Goal: Task Accomplishment & Management: Manage account settings

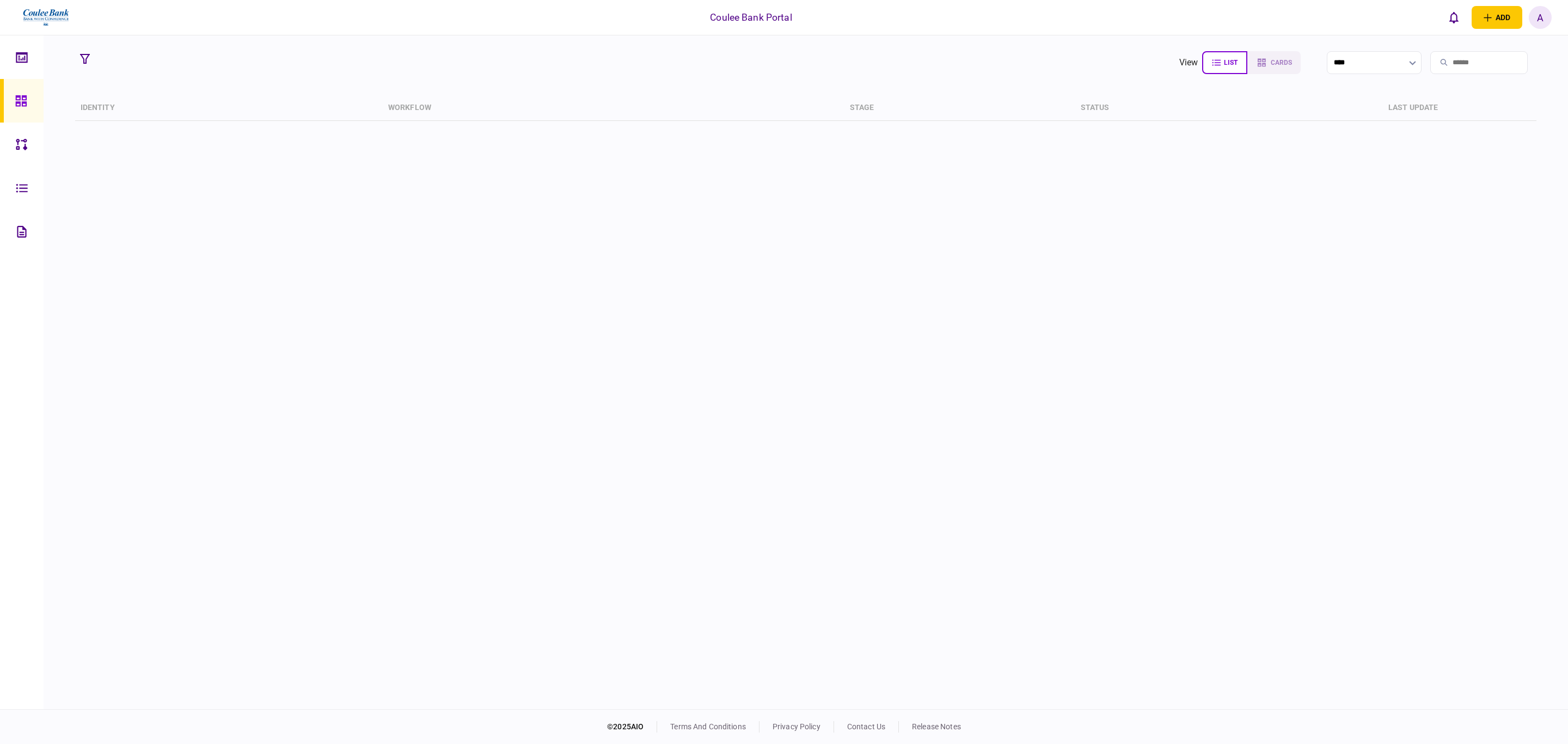
click at [1447, 65] on input "search" at bounding box center [1479, 63] width 97 height 23
type input "*****"
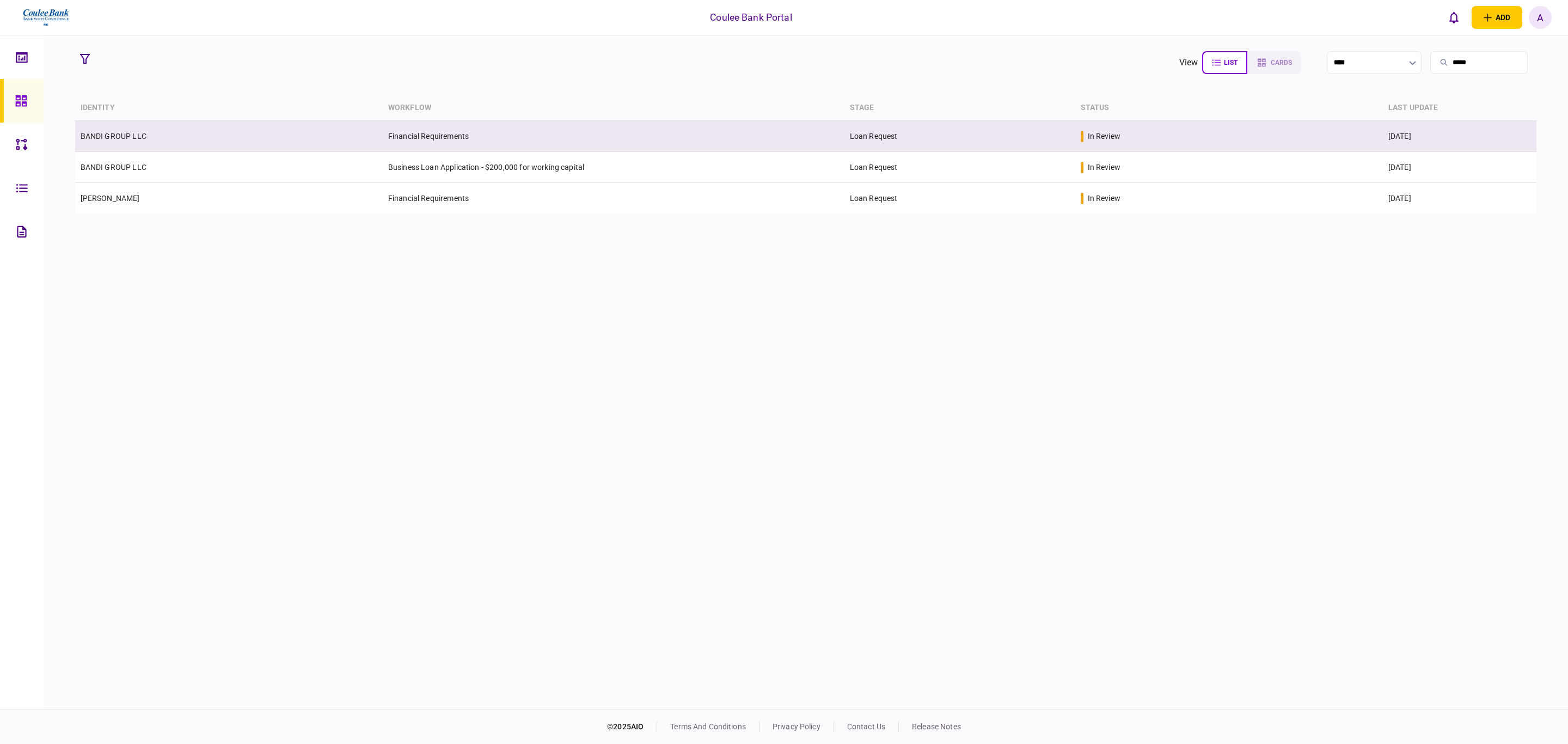
click at [380, 133] on td "BANDI GROUP LLC" at bounding box center [228, 136] width 307 height 31
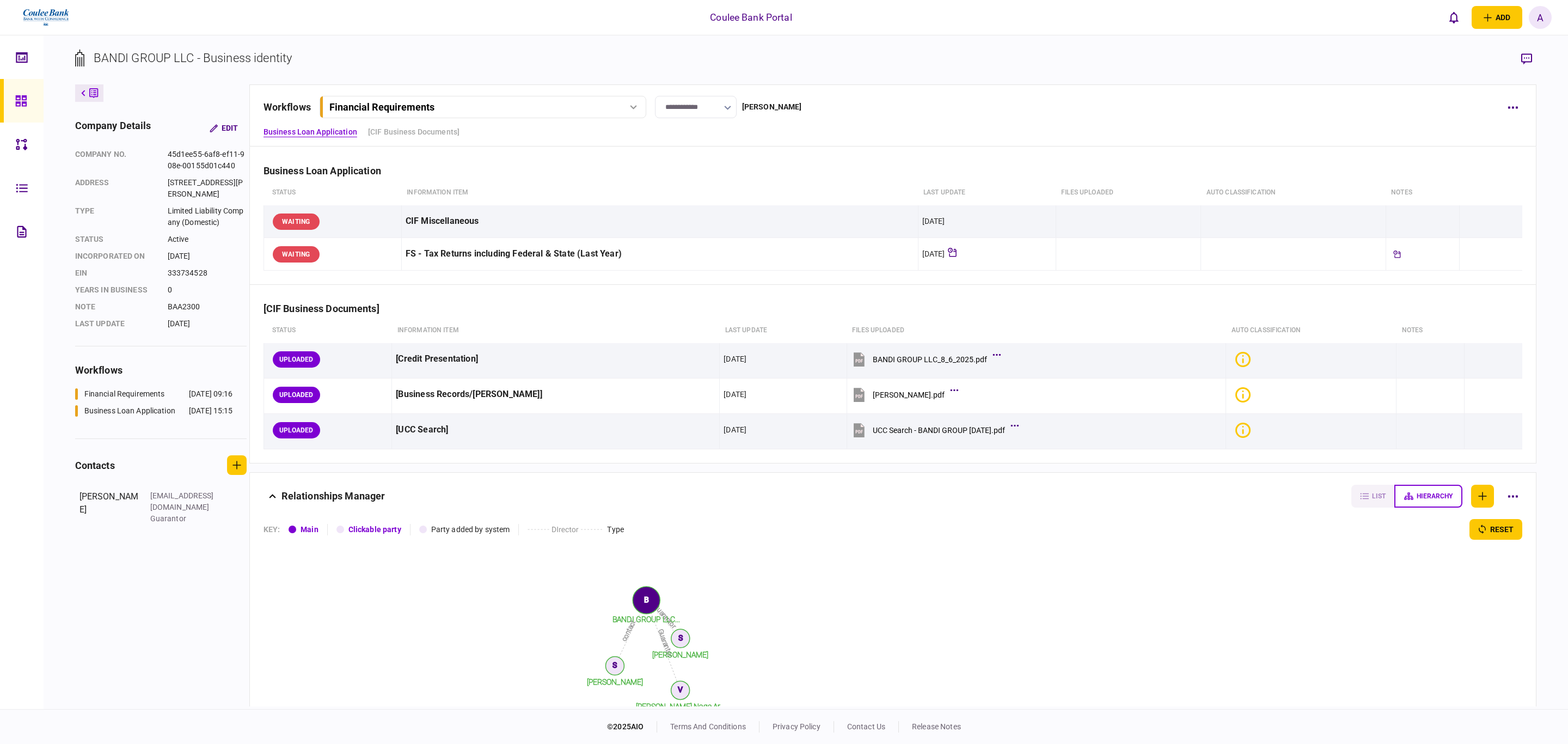
click at [600, 108] on div "Financial Requirements" at bounding box center [470, 107] width 281 height 12
click at [471, 157] on div "Business Loan Application - $200,000 for working capital" at bounding box center [433, 152] width 194 height 12
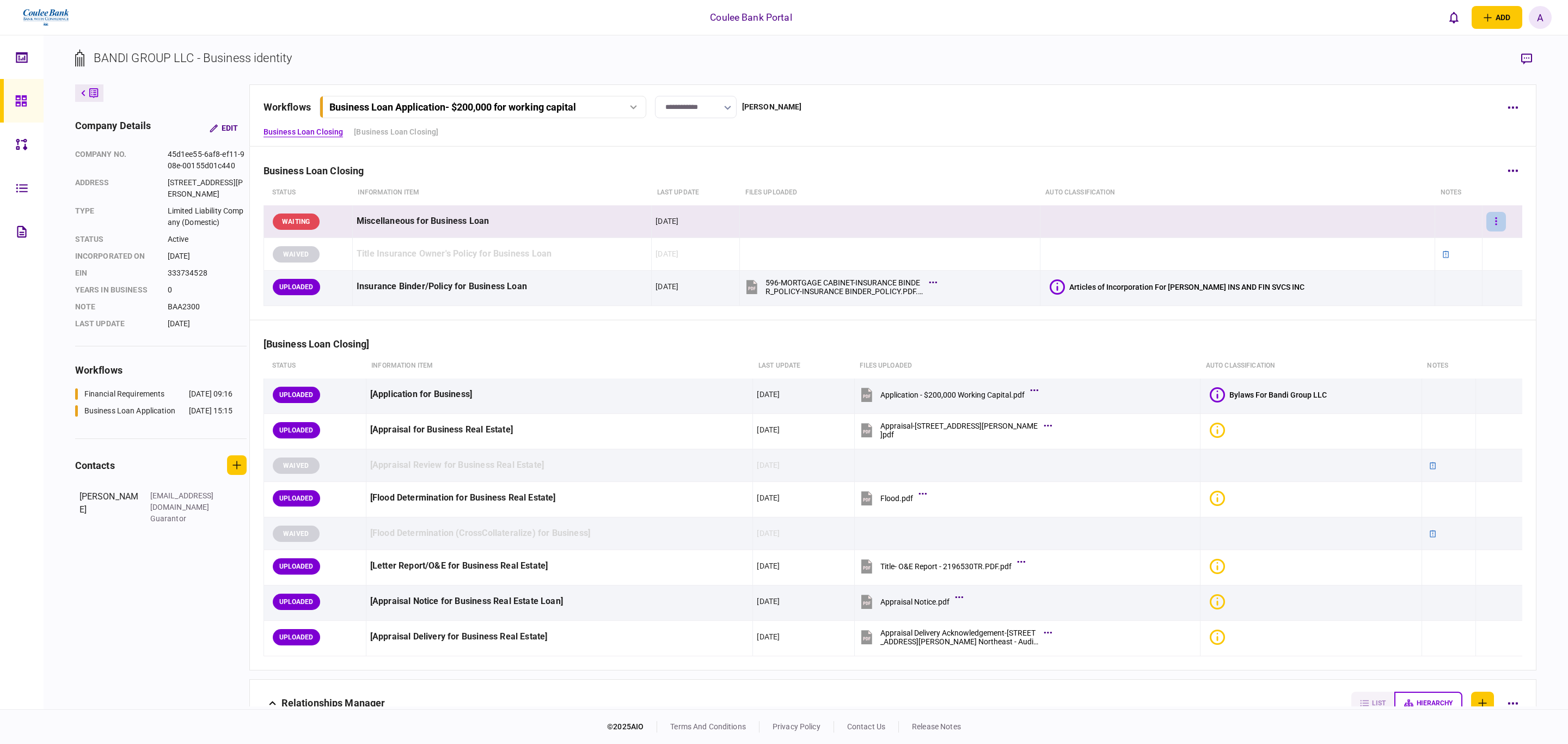
click at [1490, 218] on button "button" at bounding box center [1496, 222] width 19 height 19
click at [1418, 319] on li "waive" at bounding box center [1424, 315] width 100 height 24
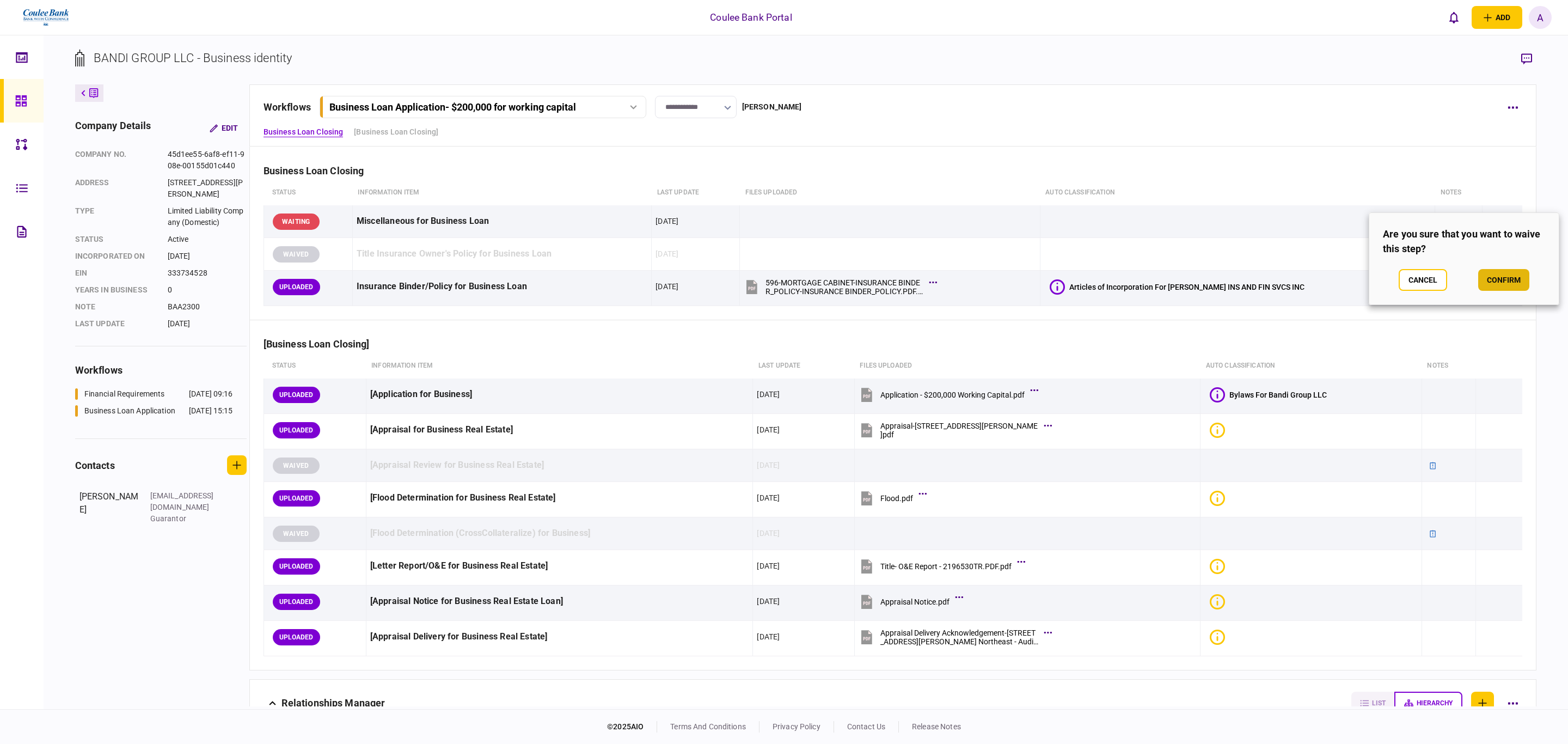
click at [1500, 278] on button "confirm" at bounding box center [1503, 280] width 51 height 22
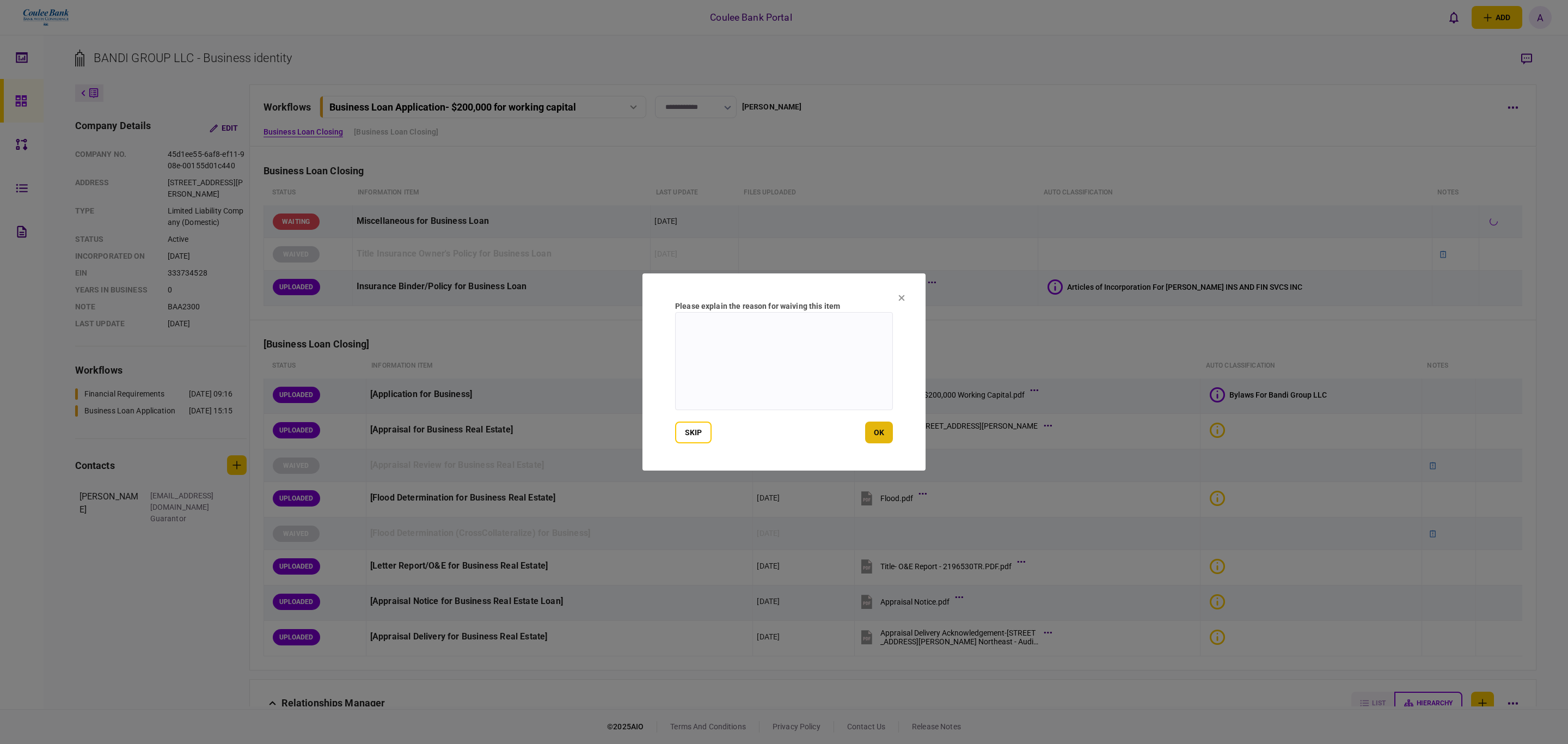
click at [880, 430] on button "ok" at bounding box center [879, 432] width 28 height 22
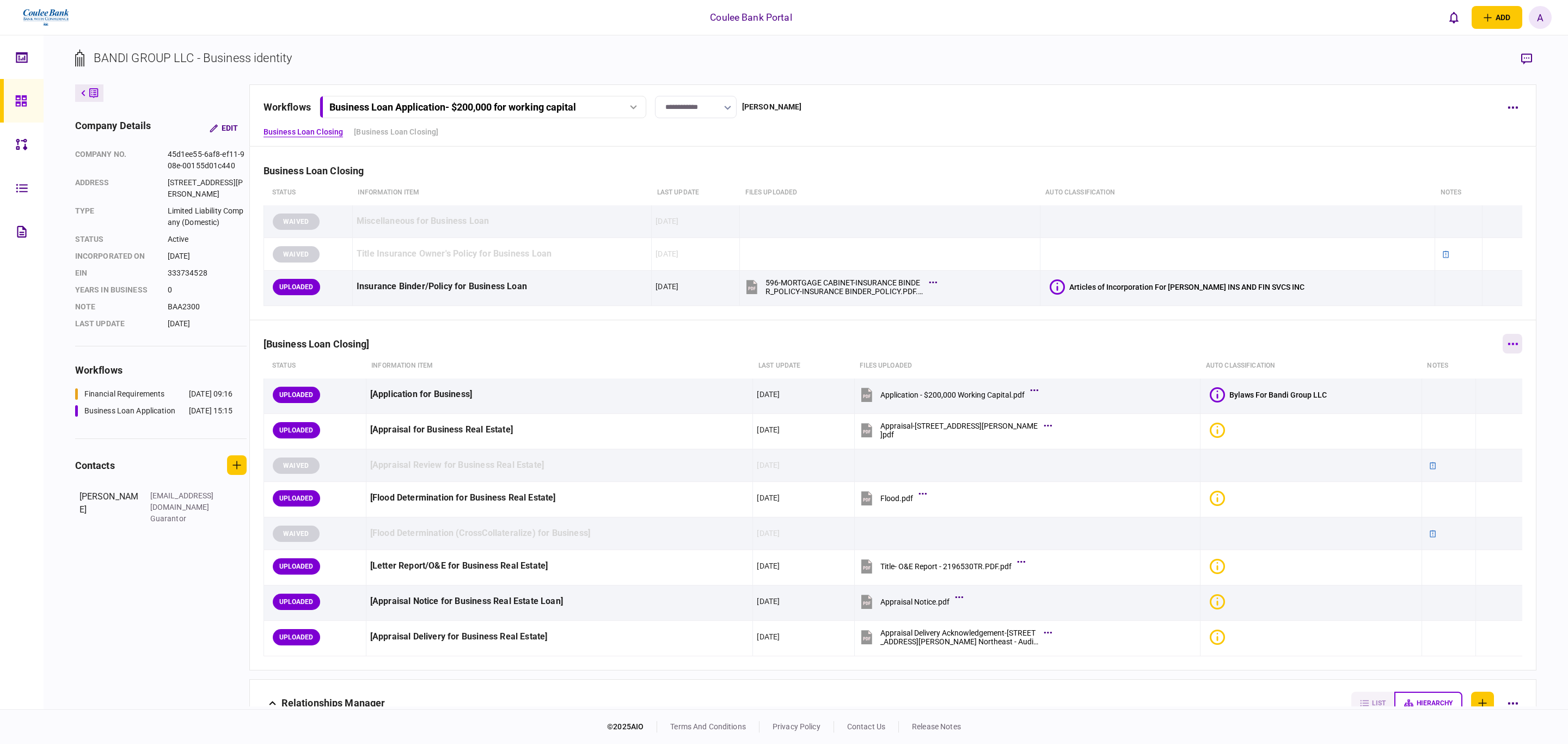
click at [1508, 345] on icon "button" at bounding box center [1513, 344] width 10 height 2
click at [1419, 390] on li "add step" at bounding box center [1429, 391] width 130 height 24
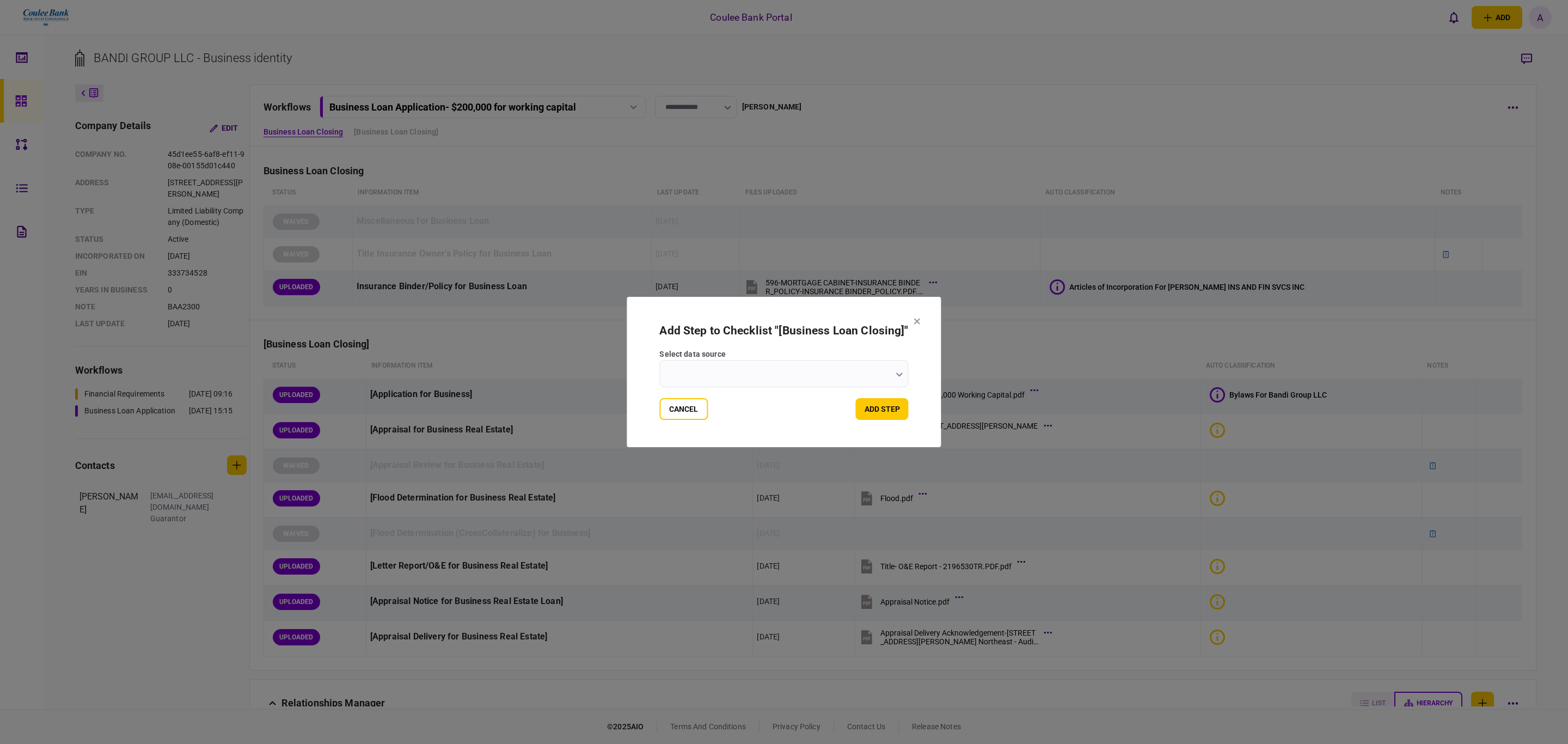
click at [814, 373] on input "select data source" at bounding box center [783, 373] width 249 height 27
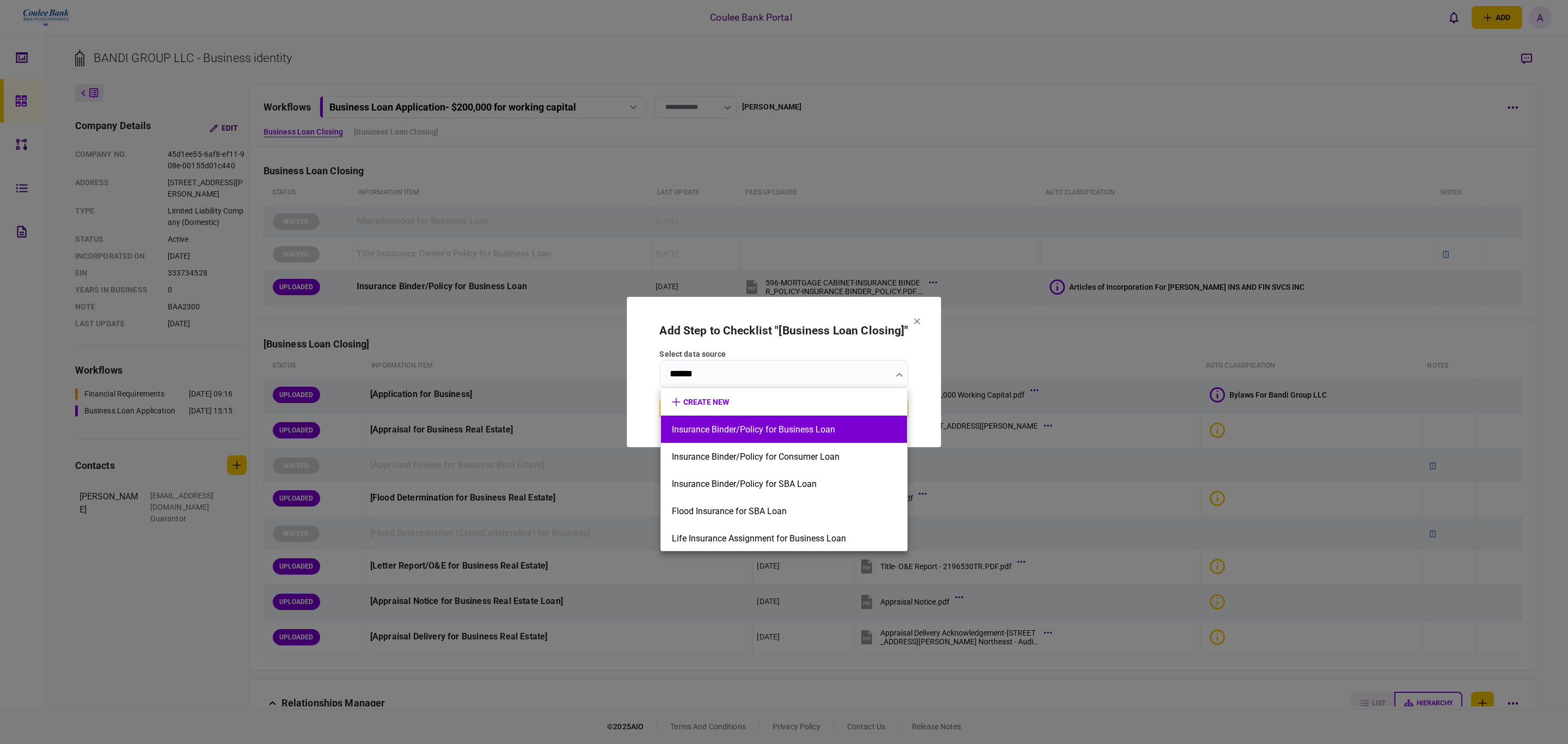
click at [831, 430] on button "Insurance Binder/Policy for Business Loan" at bounding box center [784, 429] width 225 height 10
type input "**********"
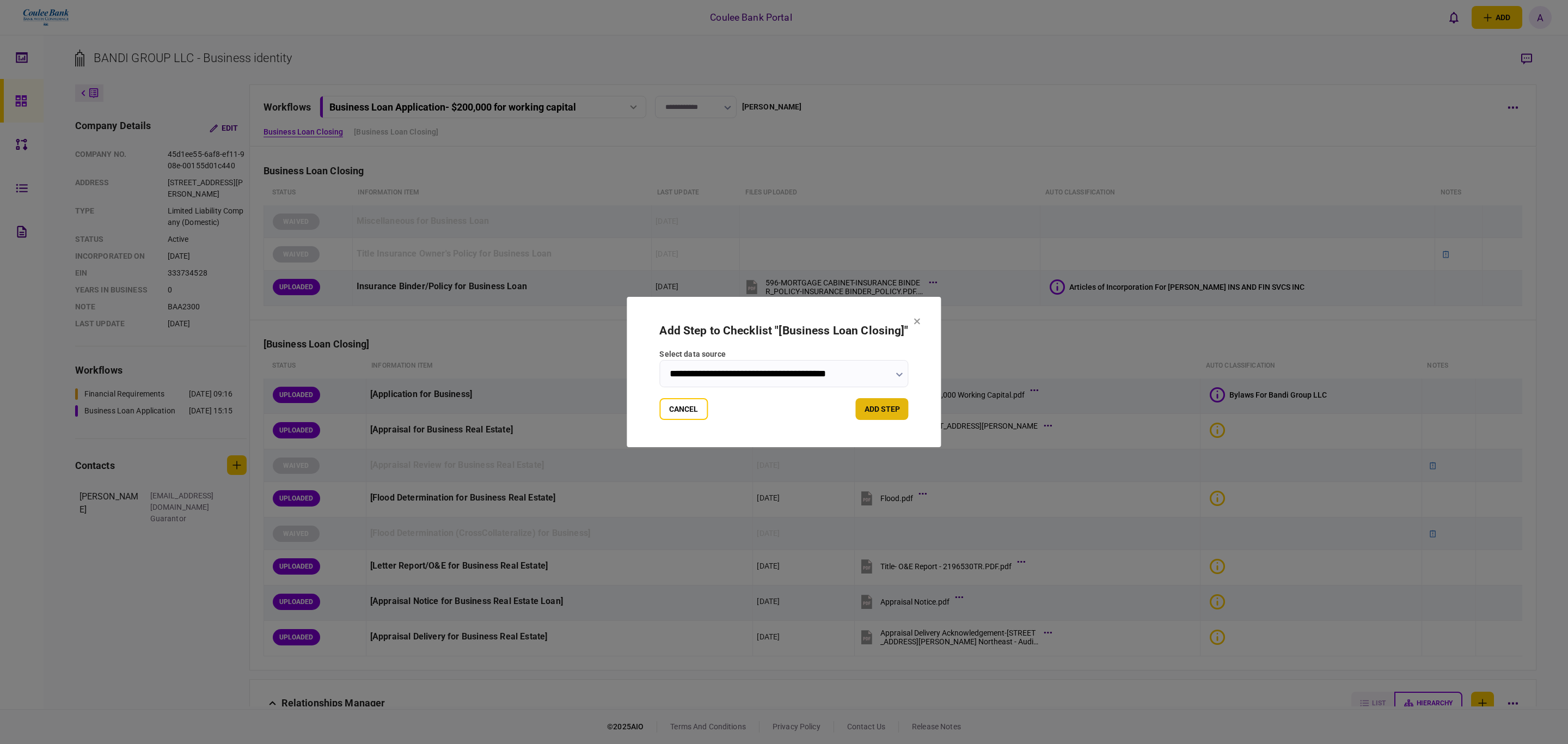
click at [894, 407] on button "add step" at bounding box center [882, 409] width 53 height 22
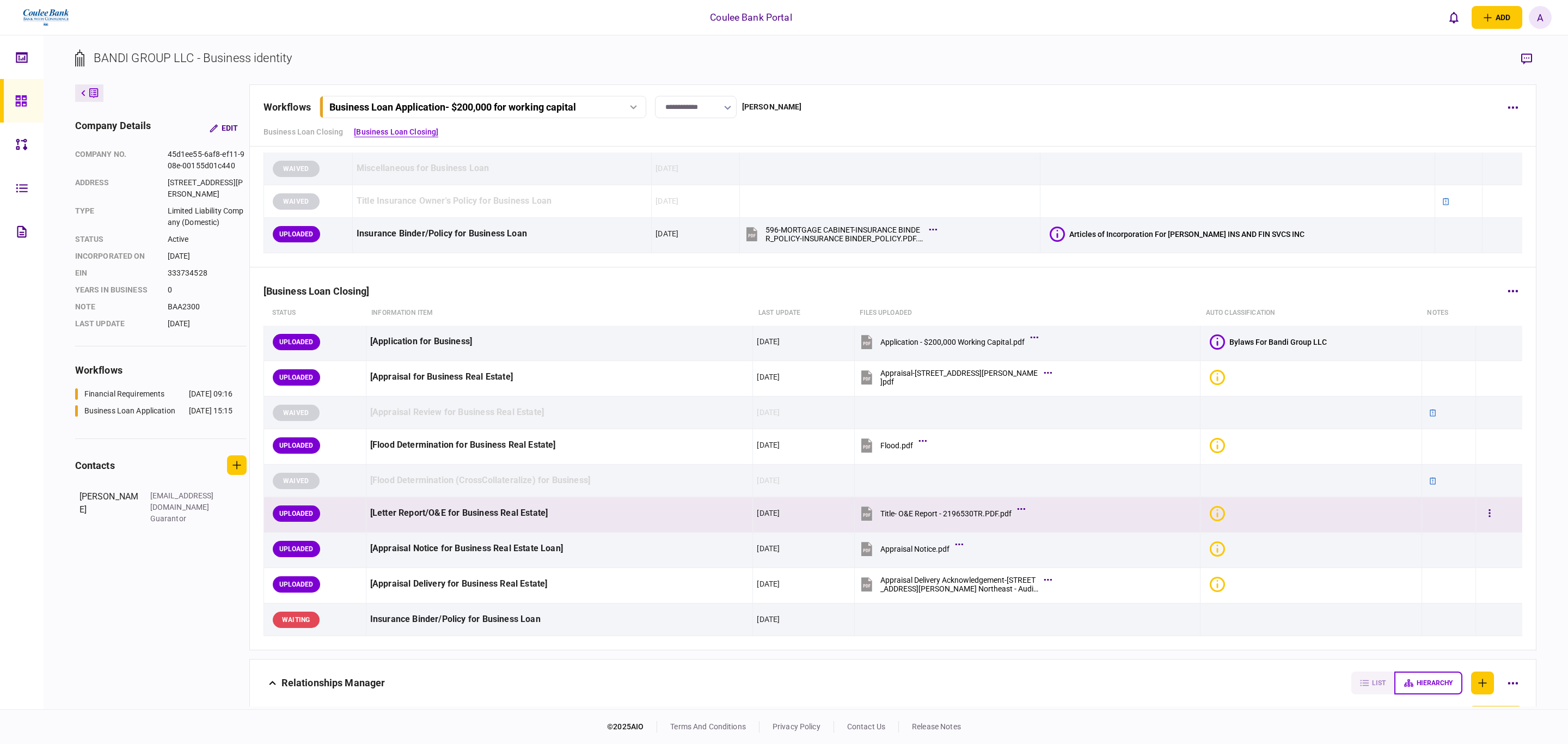
scroll to position [82, 0]
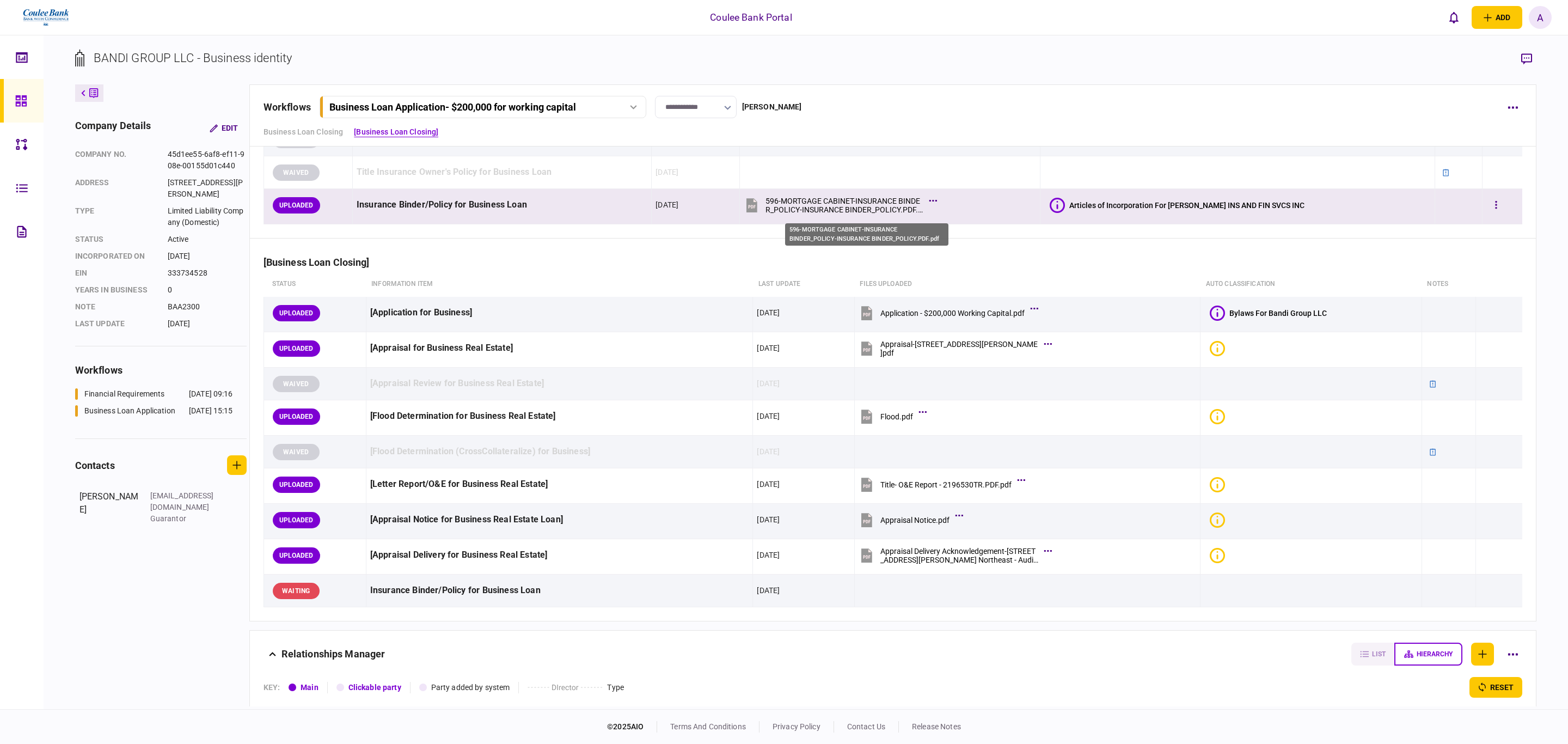
click at [822, 206] on div "596-MORTGAGE CABINET-INSURANCE BINDER_POLICY-INSURANCE BINDER_POLICY.PDF.pdf" at bounding box center [844, 205] width 158 height 18
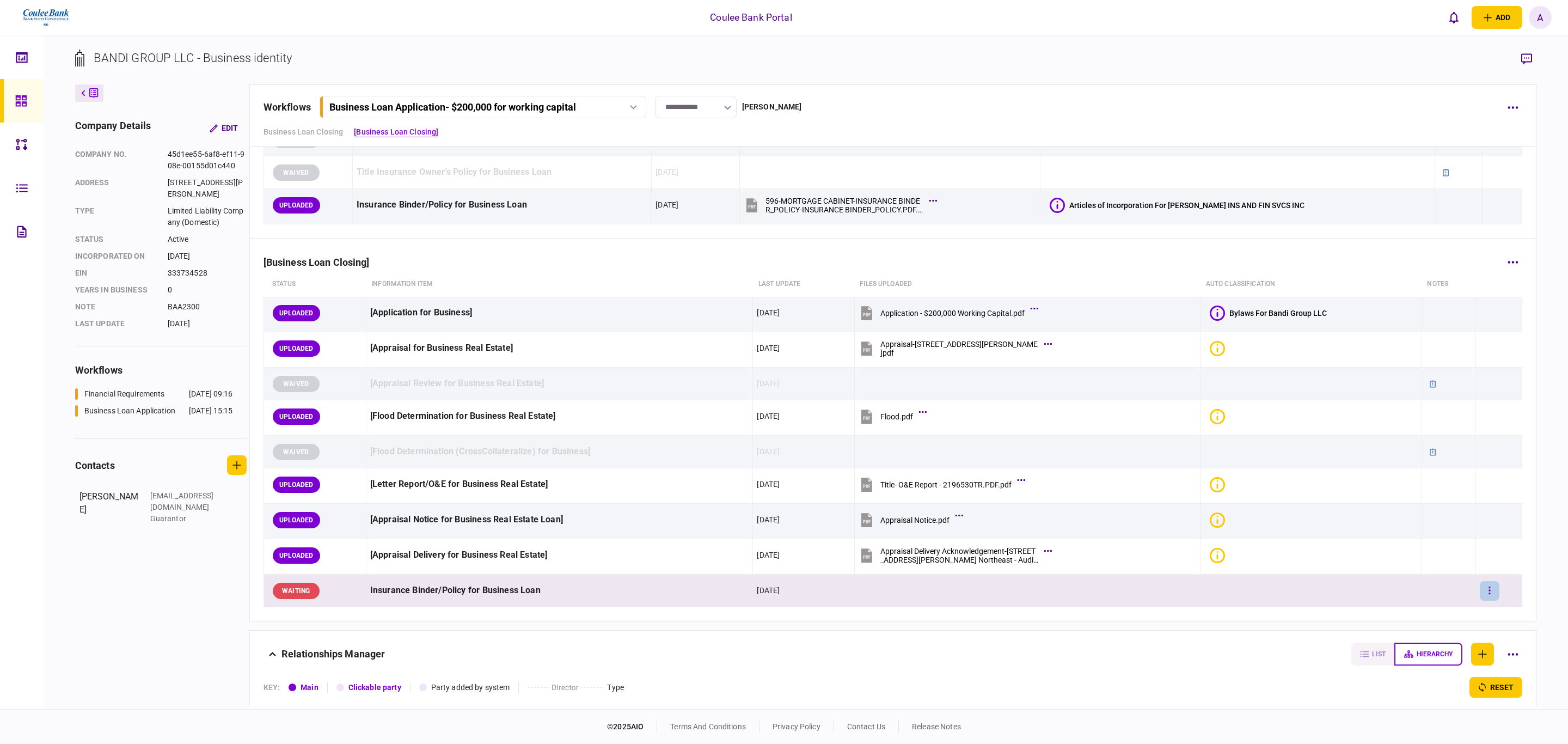
click at [1488, 593] on icon "button" at bounding box center [1489, 591] width 2 height 10
click at [1396, 703] on span "upload manually" at bounding box center [1413, 699] width 66 height 13
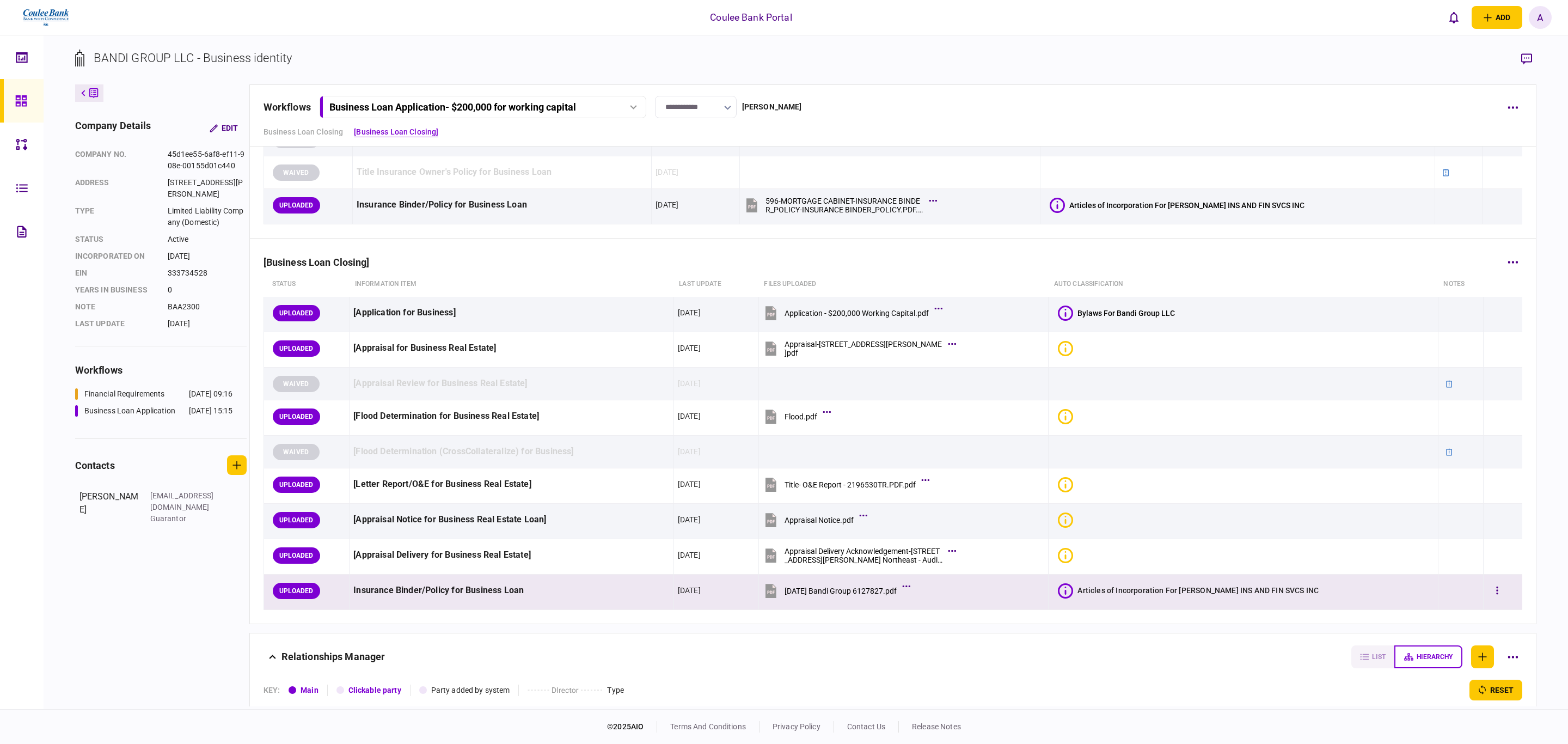
click at [887, 598] on body "Coulee Bank Portal add business identity individual identity A A [PERSON_NAME] …" at bounding box center [784, 372] width 1568 height 744
click at [881, 594] on div "[DATE] Bandi Group 6127827.pdf" at bounding box center [841, 591] width 112 height 9
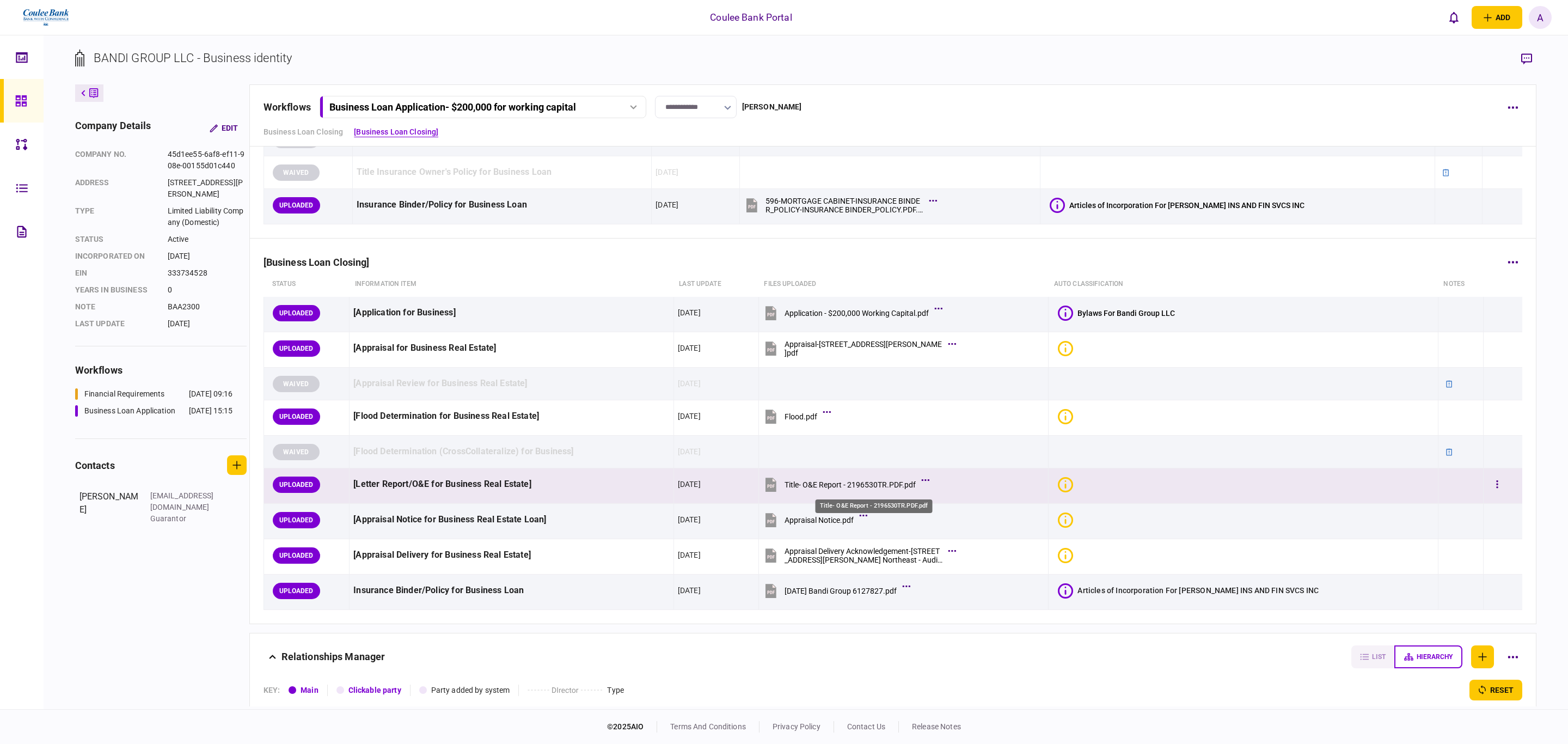
click at [889, 486] on div "Title- O&E Report - 2196530TR.PDF.pdf" at bounding box center [850, 485] width 131 height 9
click at [1488, 490] on button "button" at bounding box center [1497, 485] width 19 height 19
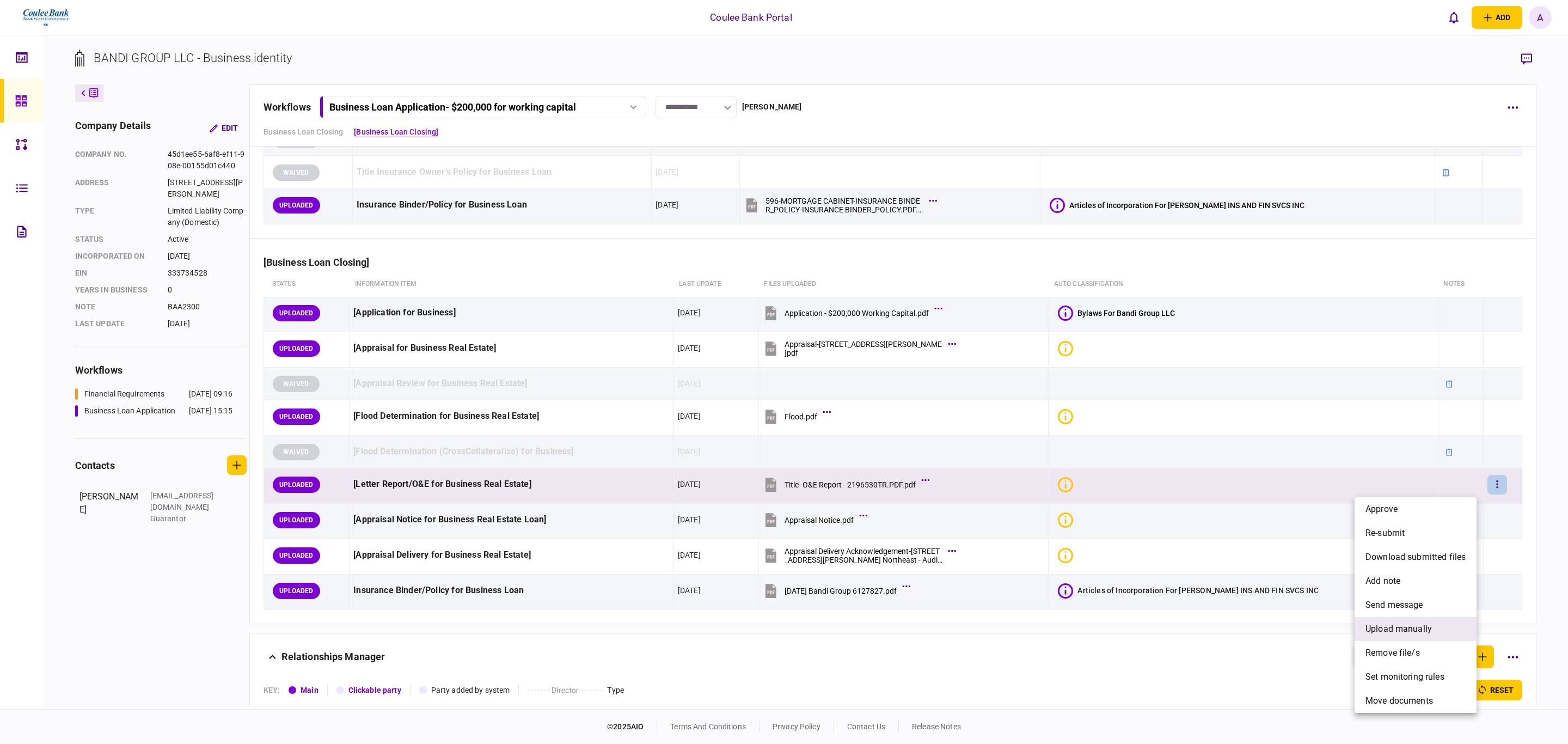
click at [1423, 620] on li "upload manually" at bounding box center [1415, 628] width 122 height 24
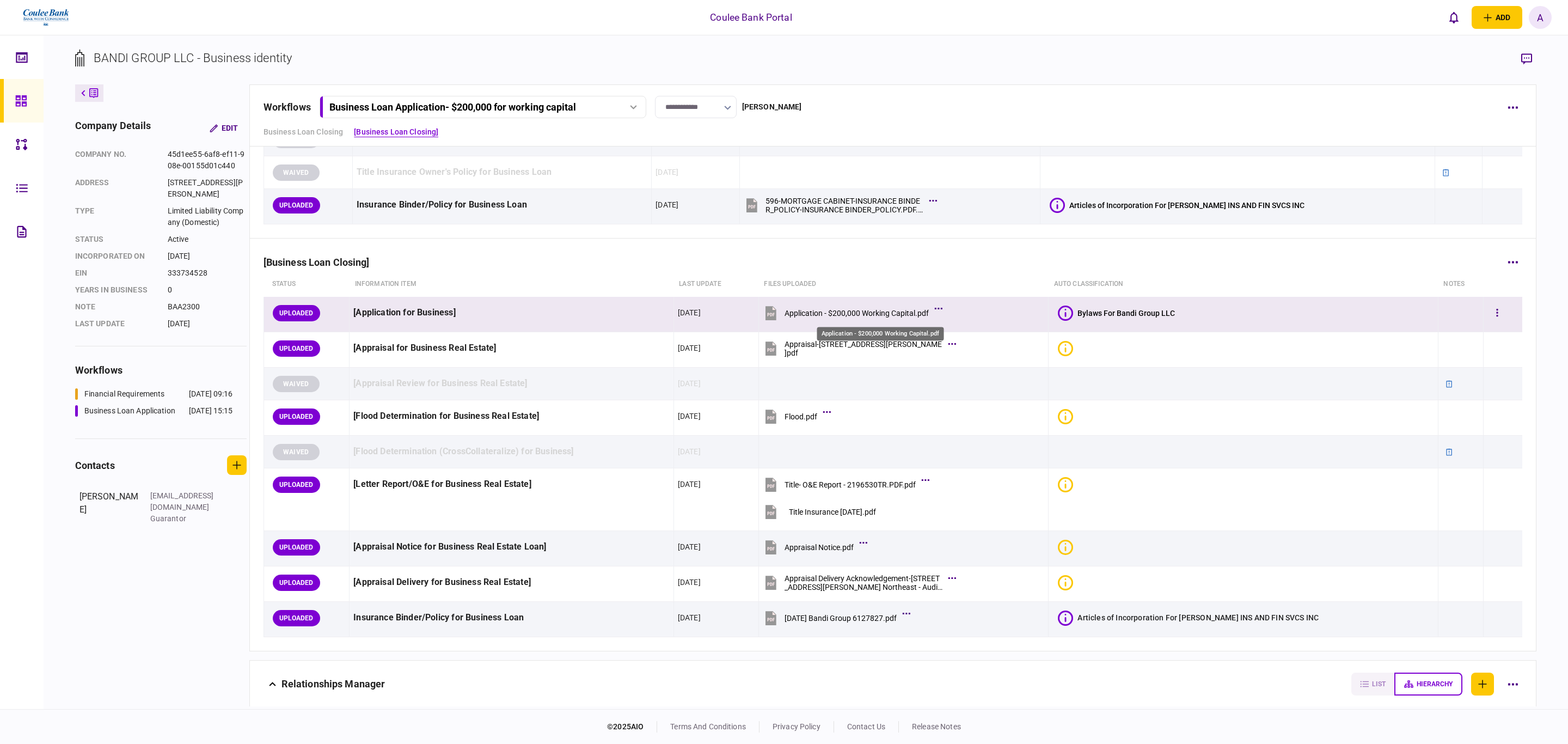
click at [874, 316] on div "Application - $200,000 Working Capital.pdf" at bounding box center [856, 313] width 144 height 9
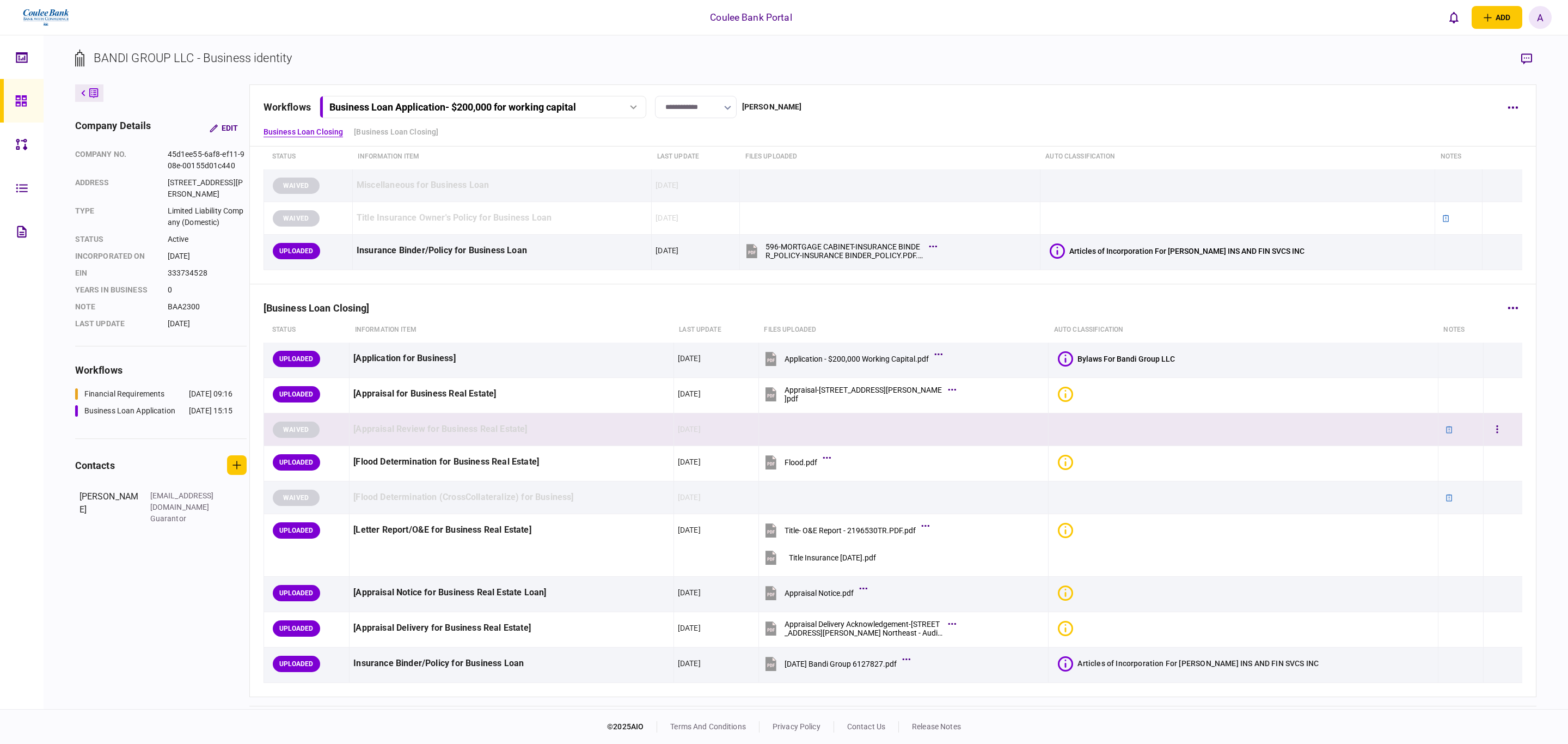
scroll to position [0, 0]
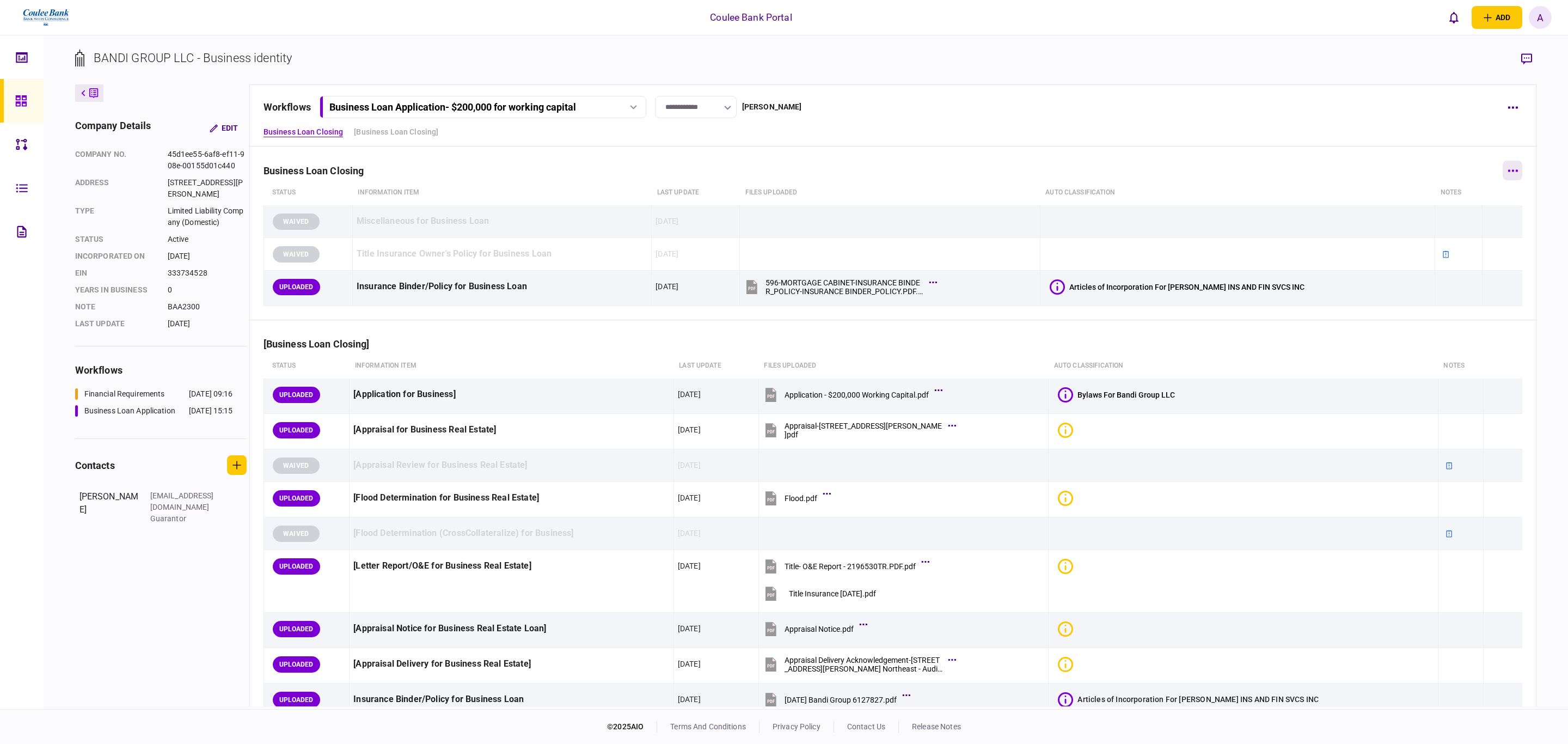
click at [1508, 169] on icon "button" at bounding box center [1513, 170] width 10 height 2
click at [1426, 317] on li "remove" at bounding box center [1429, 312] width 130 height 24
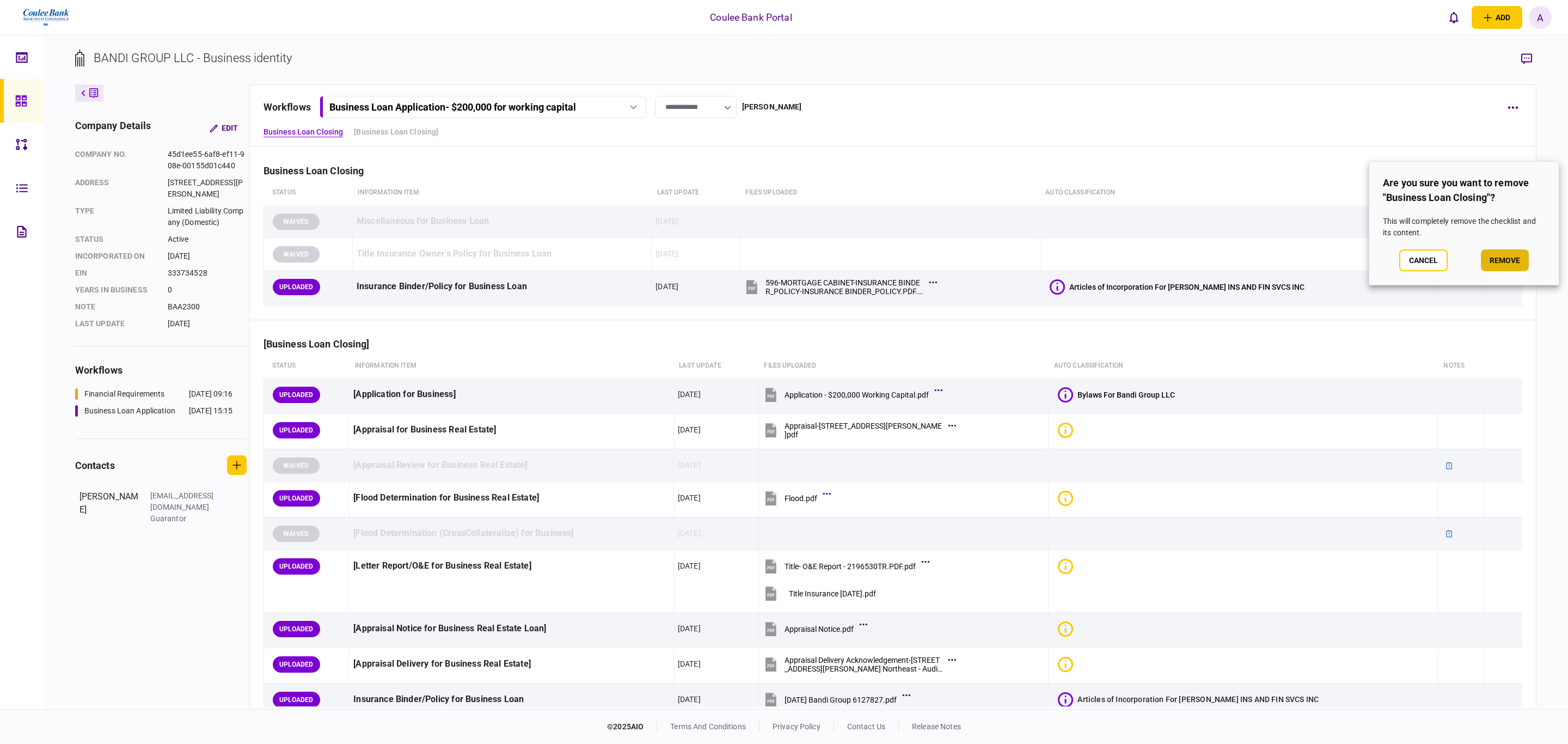
click at [1508, 256] on button "remove" at bounding box center [1505, 261] width 48 height 22
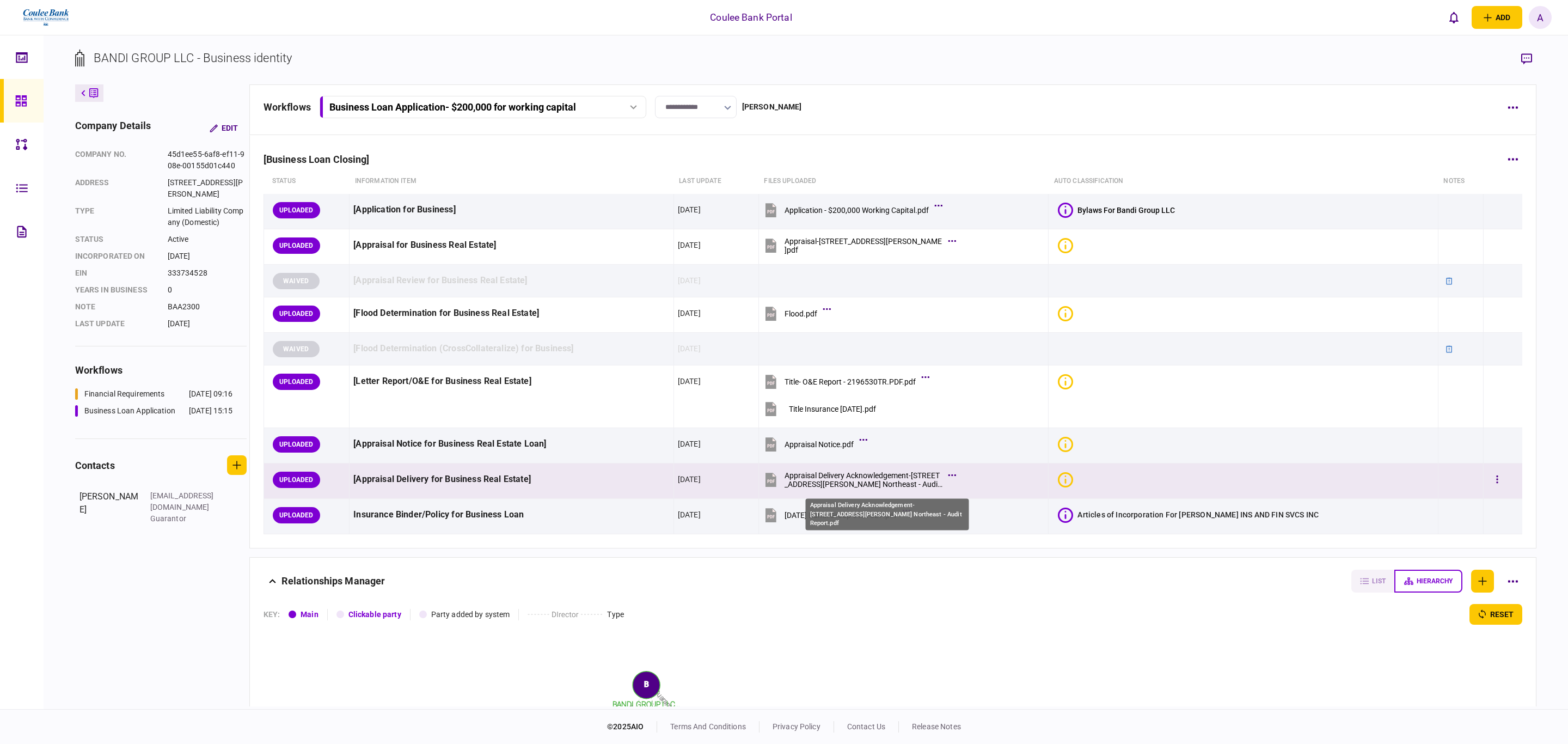
click at [852, 480] on div "Appraisal Delivery Acknowledgement-[STREET_ADDRESS][PERSON_NAME] Northeast - Au…" at bounding box center [863, 480] width 158 height 18
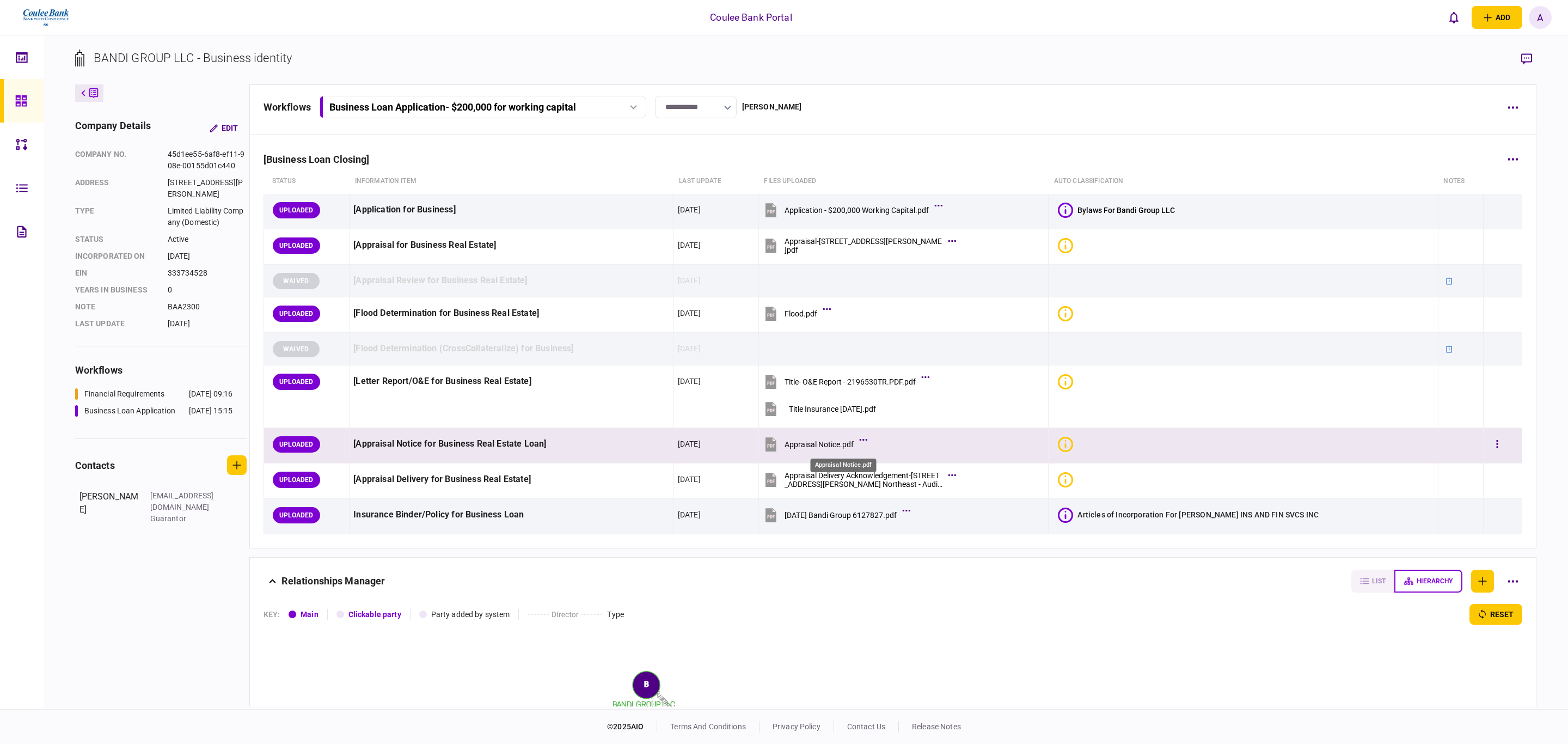
click at [853, 446] on div "Appraisal Notice.pdf" at bounding box center [819, 444] width 69 height 9
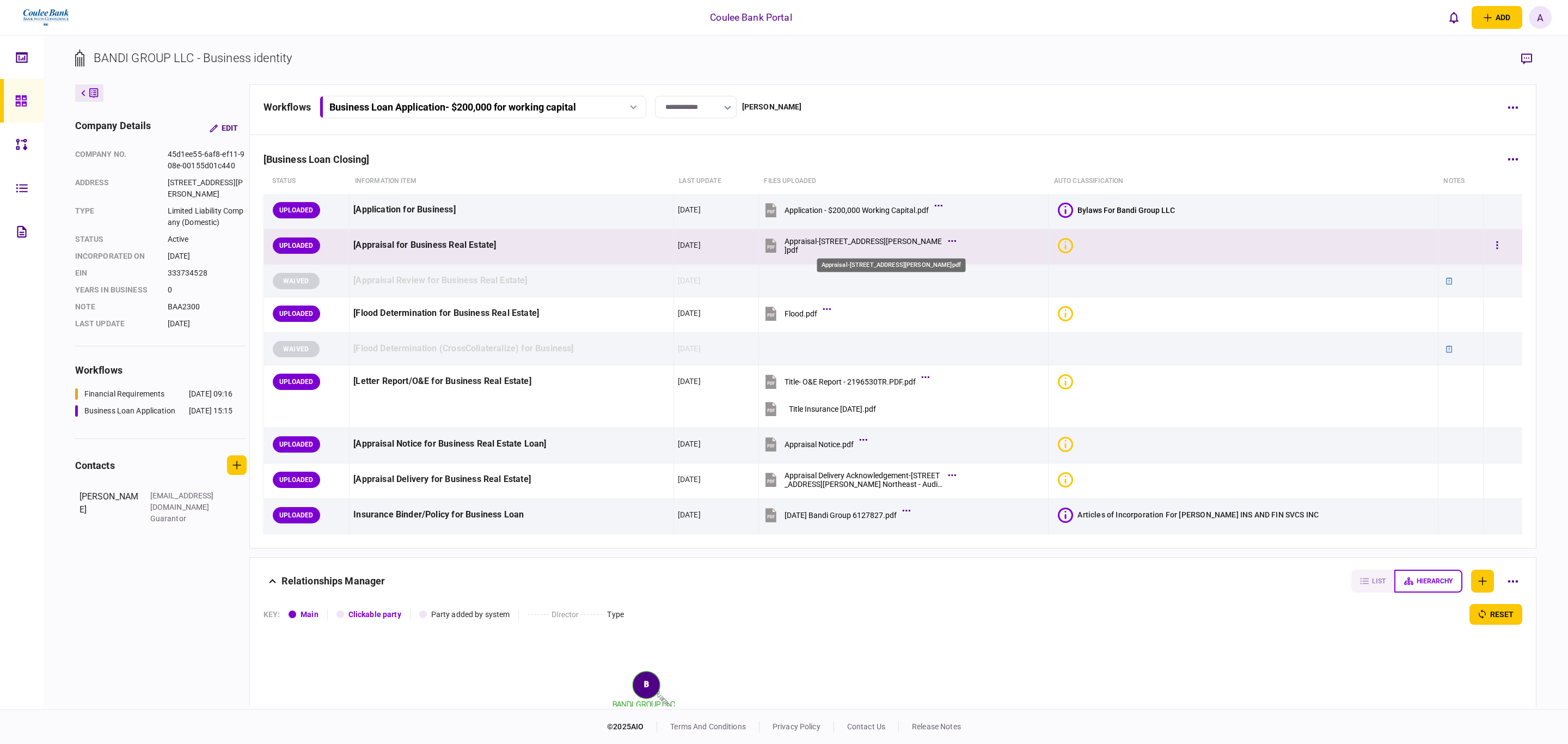
click at [891, 245] on div "Appraisal-[STREET_ADDRESS][PERSON_NAME]pdf" at bounding box center [863, 245] width 158 height 18
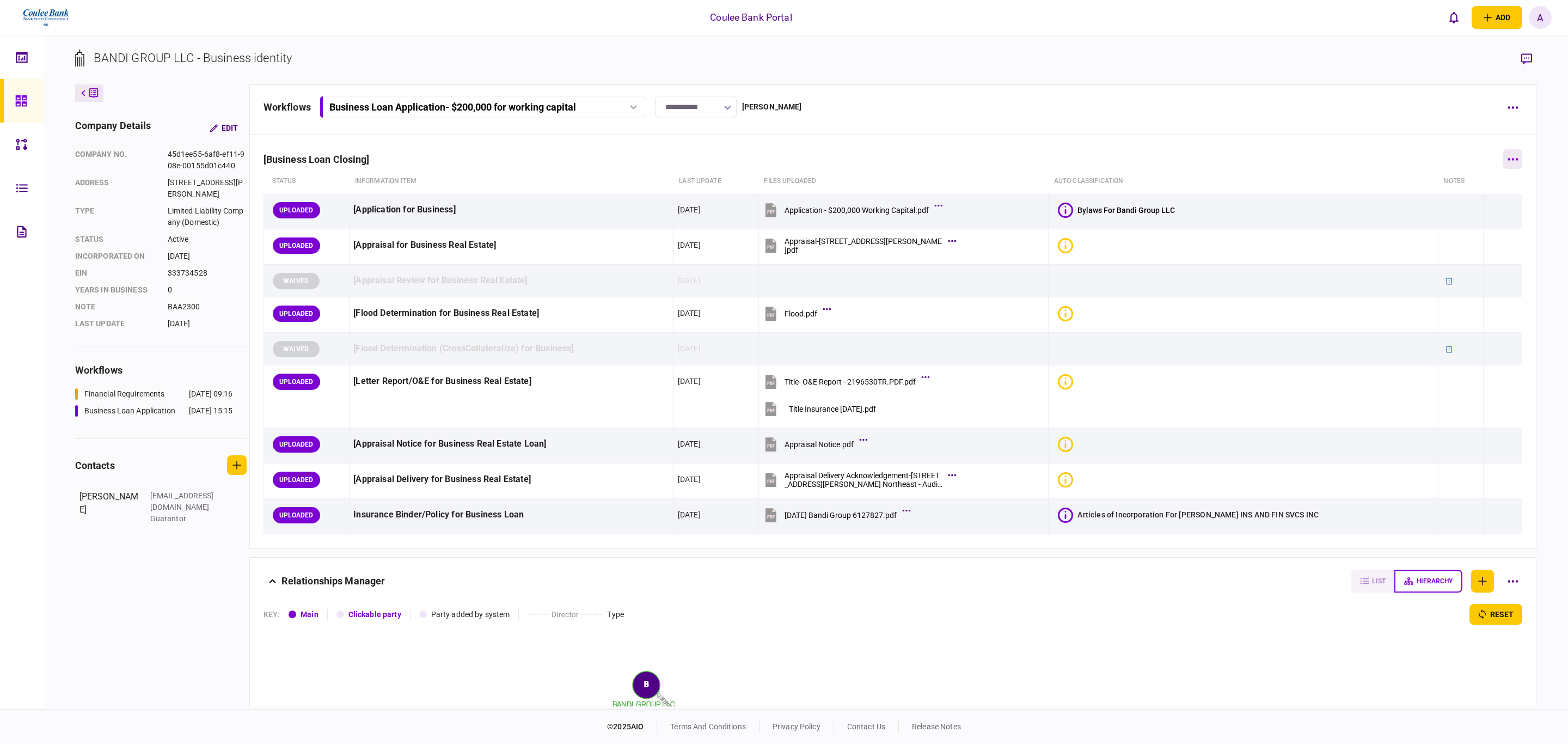
click at [1509, 163] on button "button" at bounding box center [1513, 159] width 19 height 19
click at [1447, 203] on li "add step" at bounding box center [1429, 205] width 130 height 24
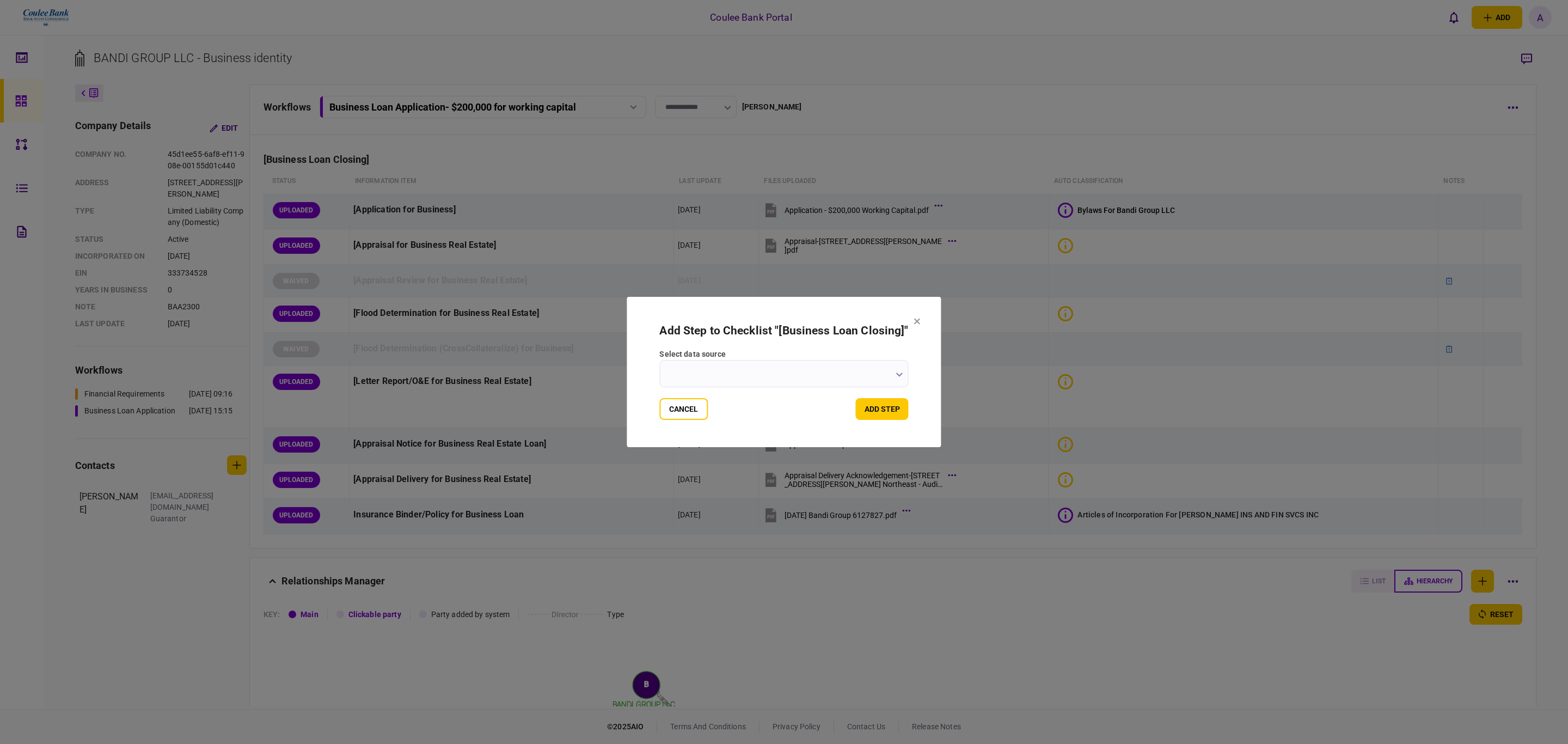
click at [793, 374] on input "select data source" at bounding box center [783, 373] width 249 height 27
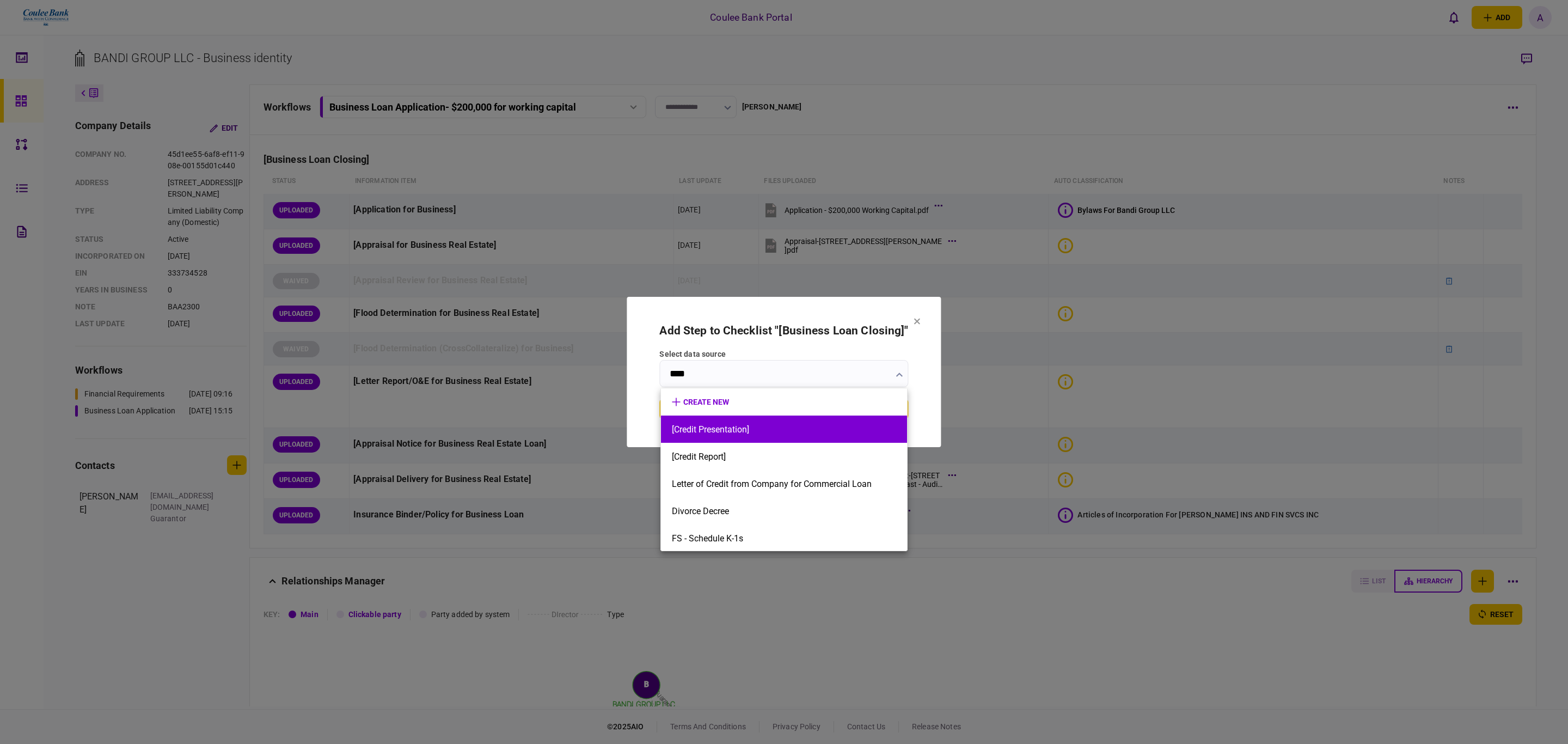
click at [742, 438] on li "[Credit Presentation]" at bounding box center [784, 429] width 246 height 27
type input "**********"
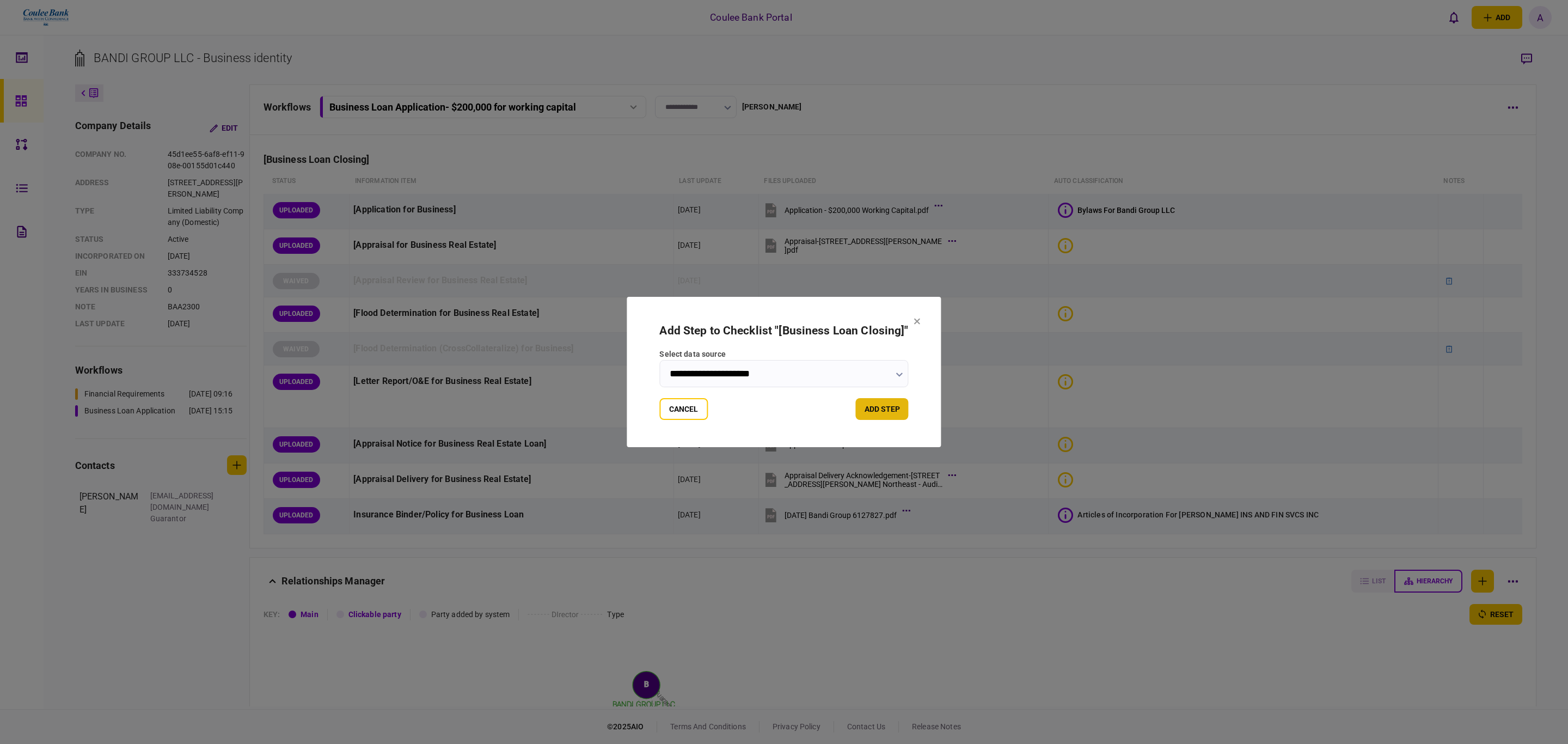
click at [868, 405] on button "add step" at bounding box center [882, 409] width 53 height 22
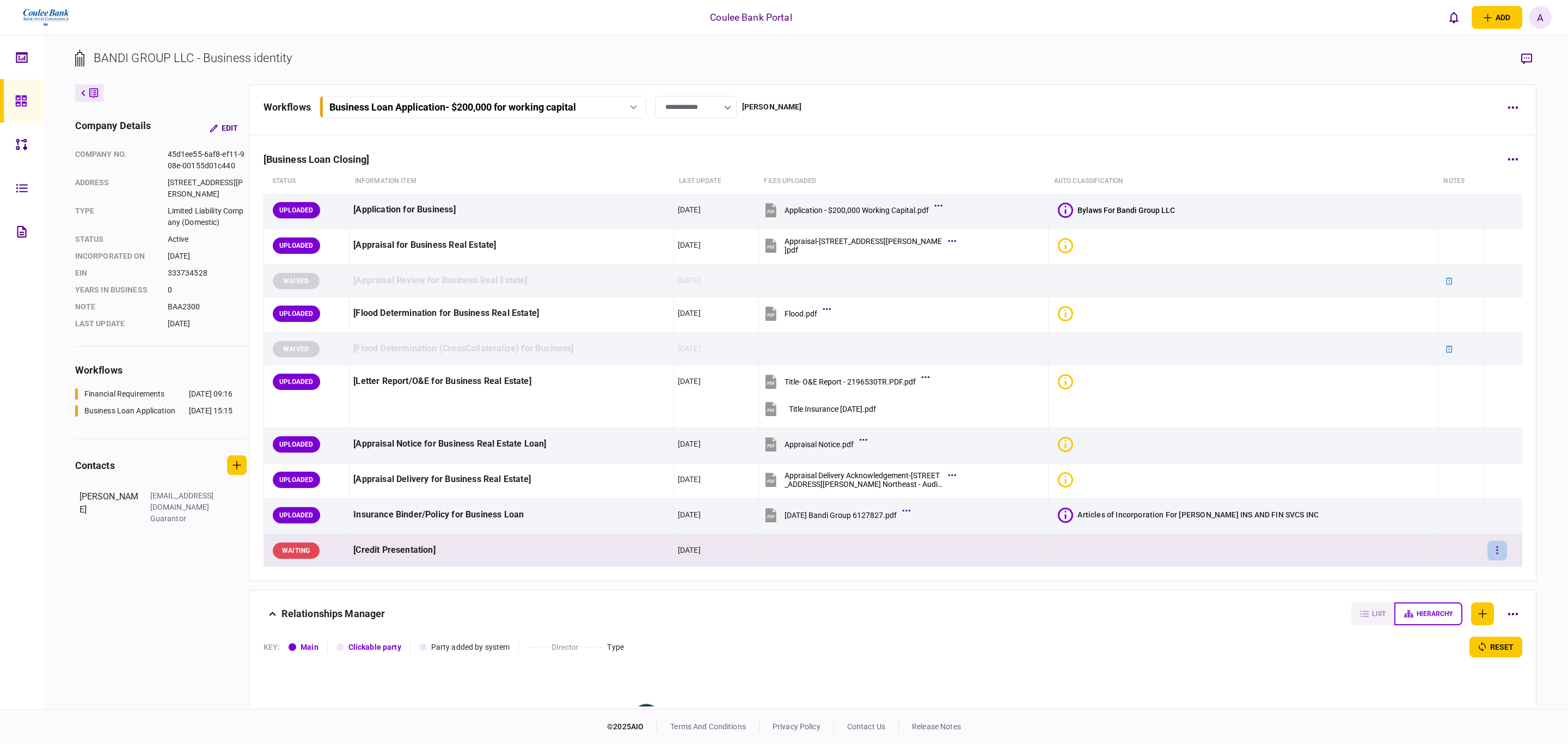
click at [1490, 555] on button "button" at bounding box center [1497, 550] width 19 height 19
click at [1426, 670] on span "upload manually" at bounding box center [1419, 670] width 66 height 13
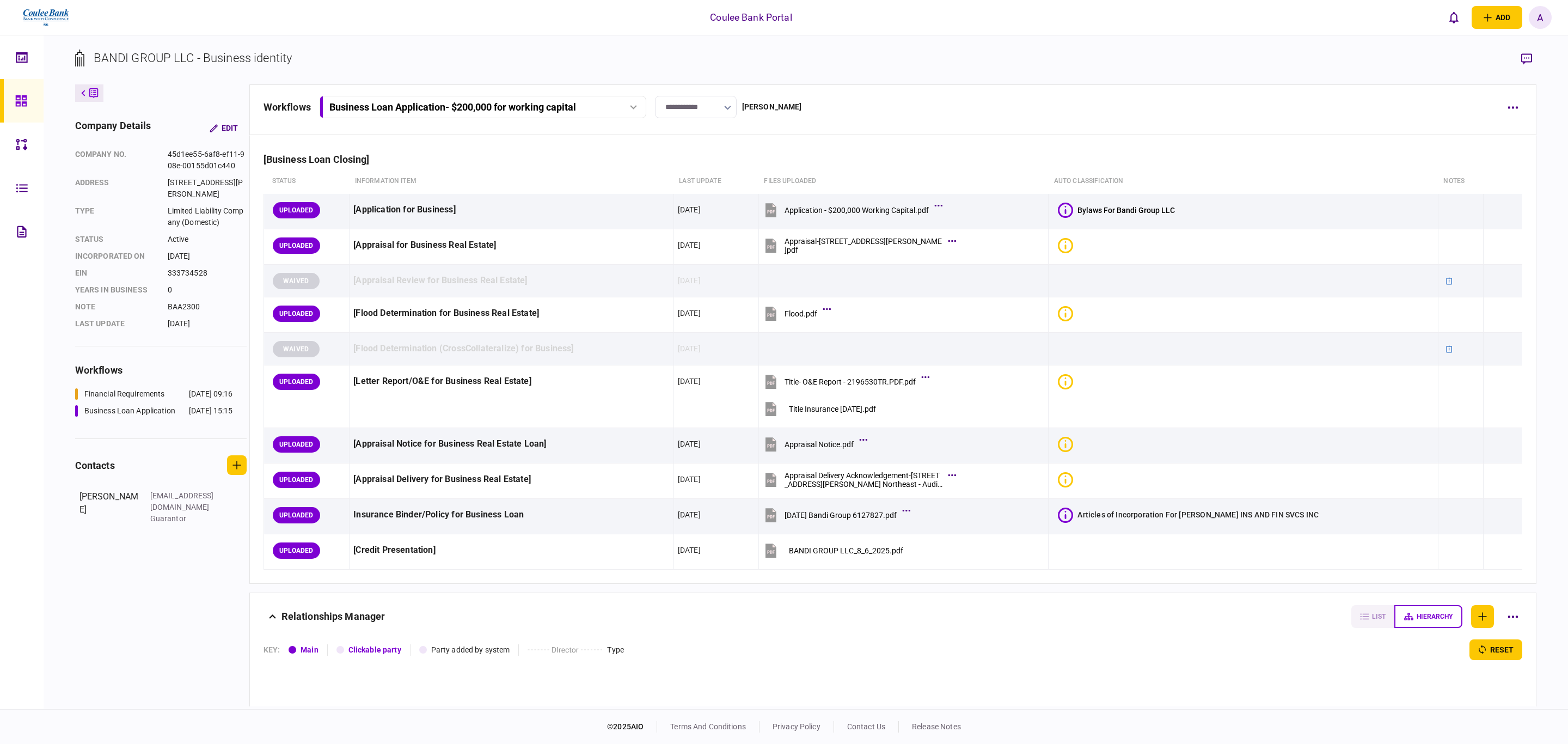
click at [544, 110] on div "Business Loan Application - $200,000 for working capital" at bounding box center [452, 107] width 247 height 12
click at [417, 130] on div "Financial Requirements" at bounding box center [377, 130] width 80 height 12
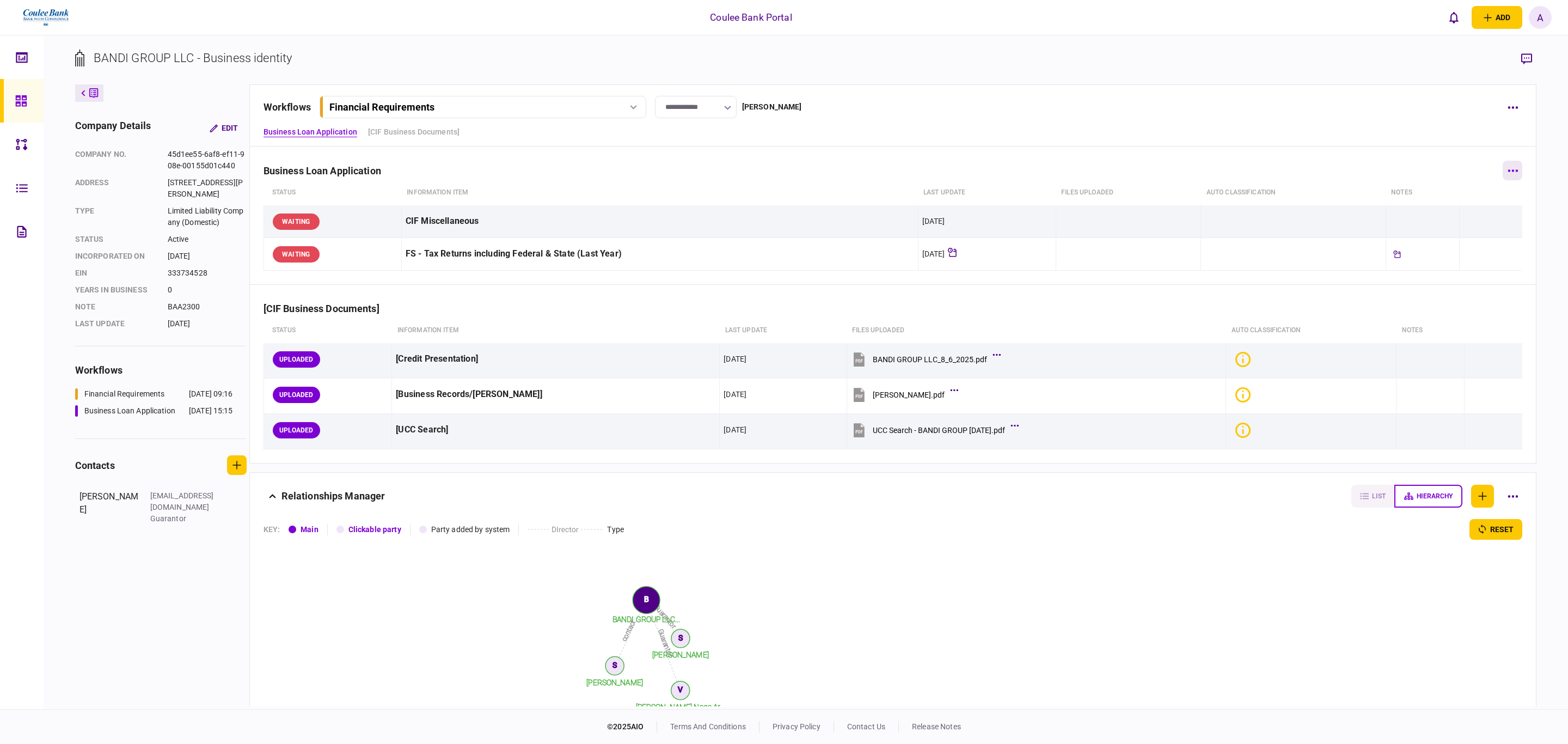
click at [1508, 170] on icon "button" at bounding box center [1513, 170] width 10 height 2
click at [1418, 309] on li "remove" at bounding box center [1429, 312] width 130 height 24
drag, startPoint x: 1521, startPoint y: 120, endPoint x: 1513, endPoint y: 113, distance: 10.6
click at [1519, 120] on div "**********" at bounding box center [893, 116] width 1287 height 62
click at [1513, 111] on button "button" at bounding box center [1513, 107] width 19 height 19
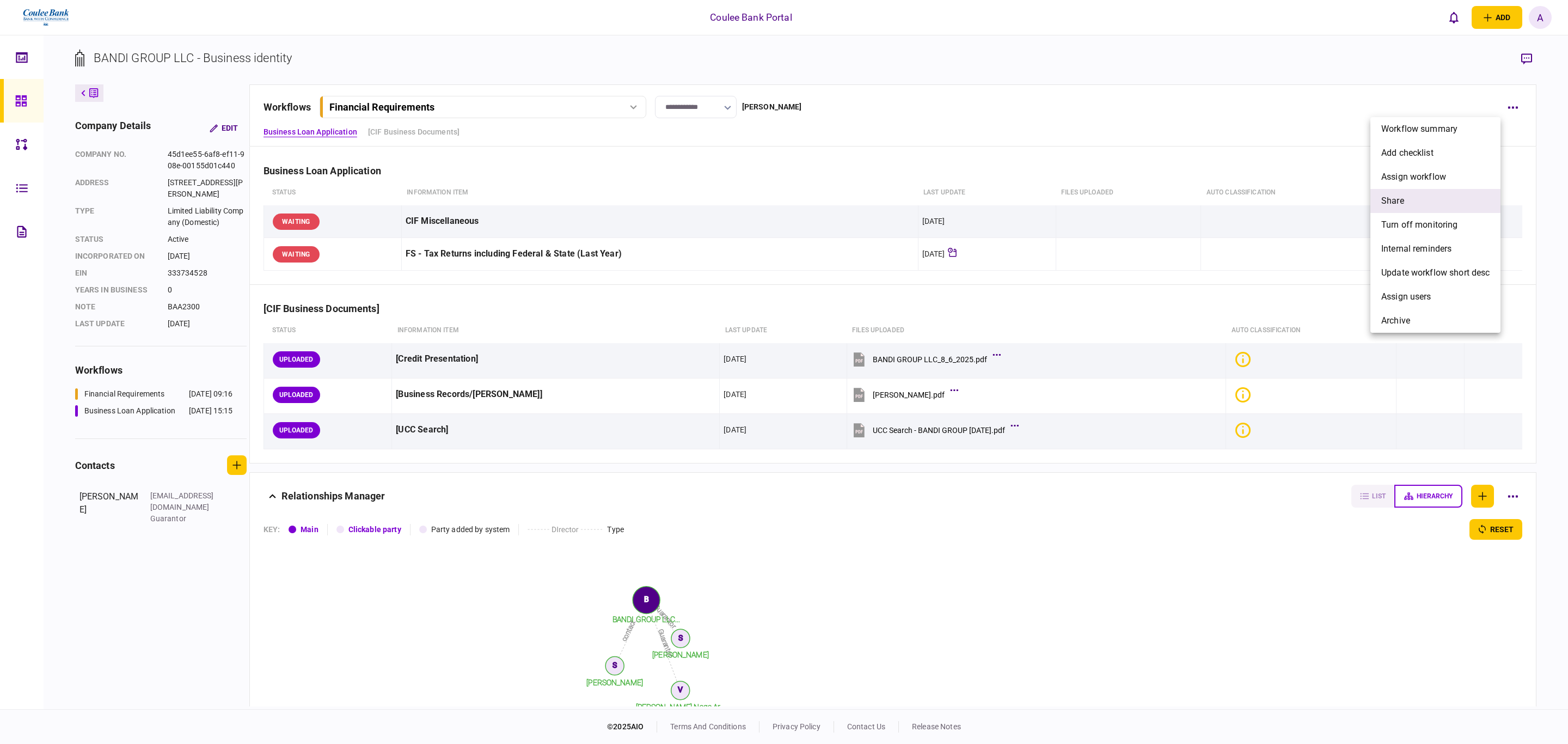
click at [1418, 202] on li "share" at bounding box center [1435, 200] width 130 height 24
click at [1291, 242] on span "[PERSON_NAME]" at bounding box center [1292, 248] width 66 height 13
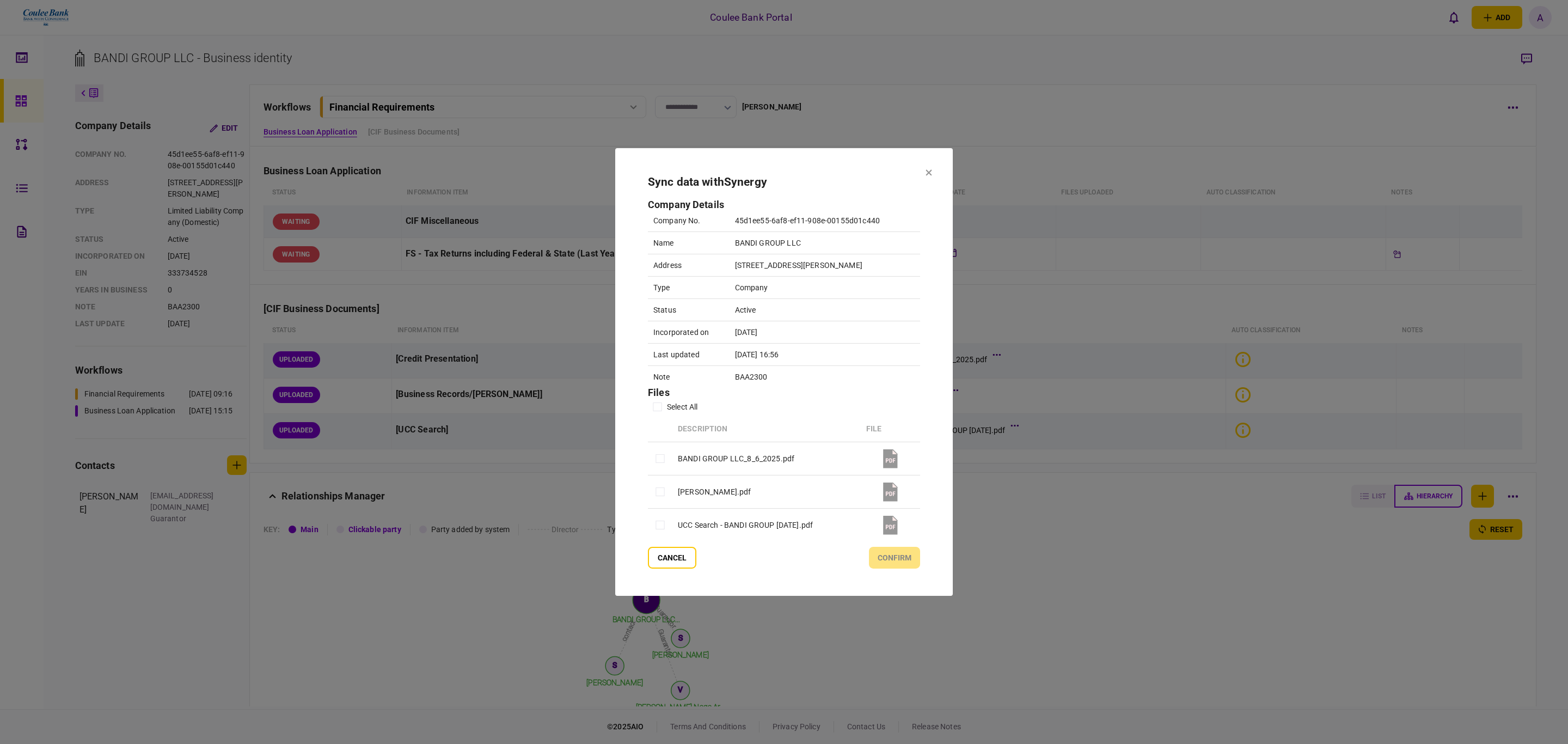
click at [652, 417] on th at bounding box center [660, 429] width 24 height 26
click at [878, 560] on button "confirm" at bounding box center [895, 558] width 51 height 22
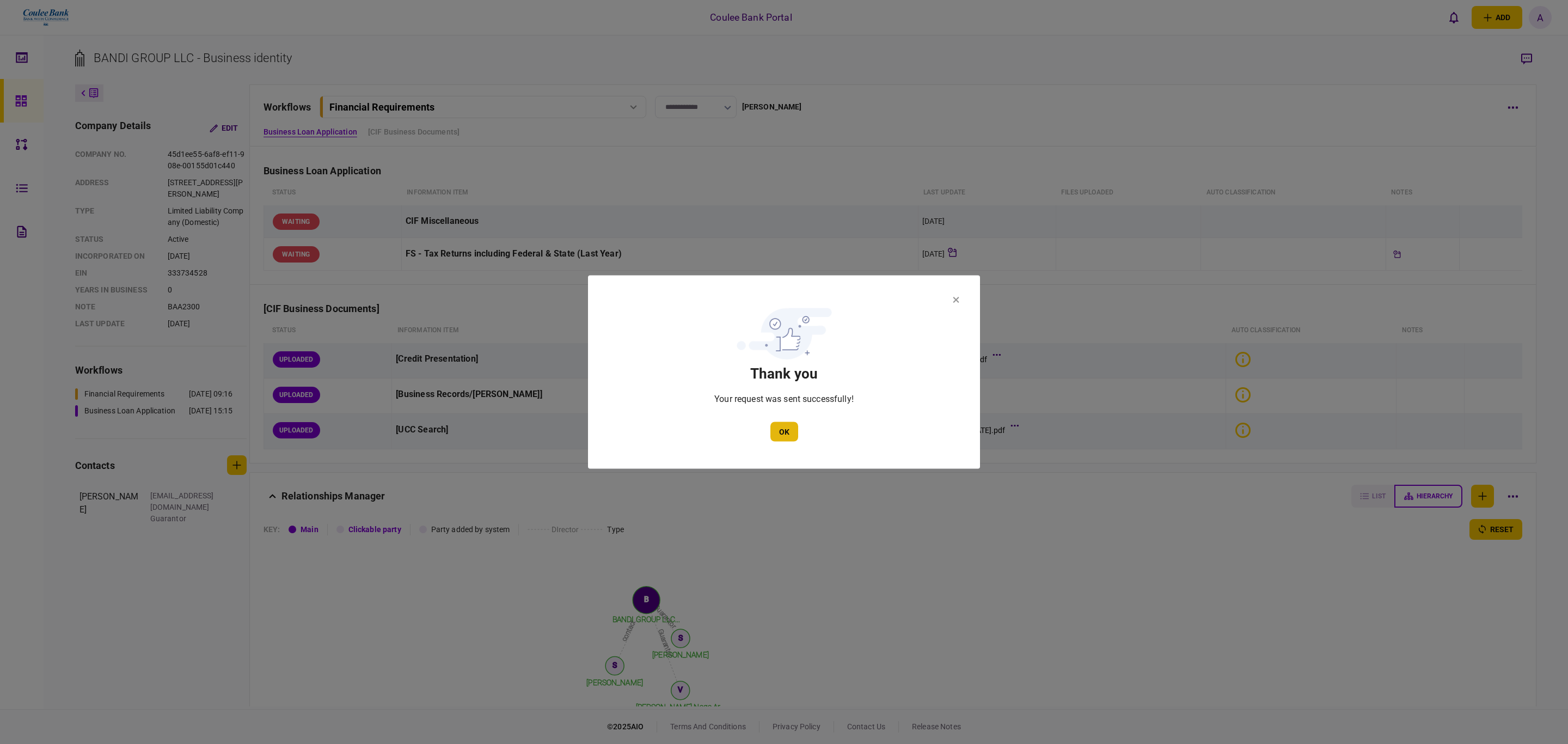
click at [783, 431] on button "OK" at bounding box center [785, 432] width 28 height 19
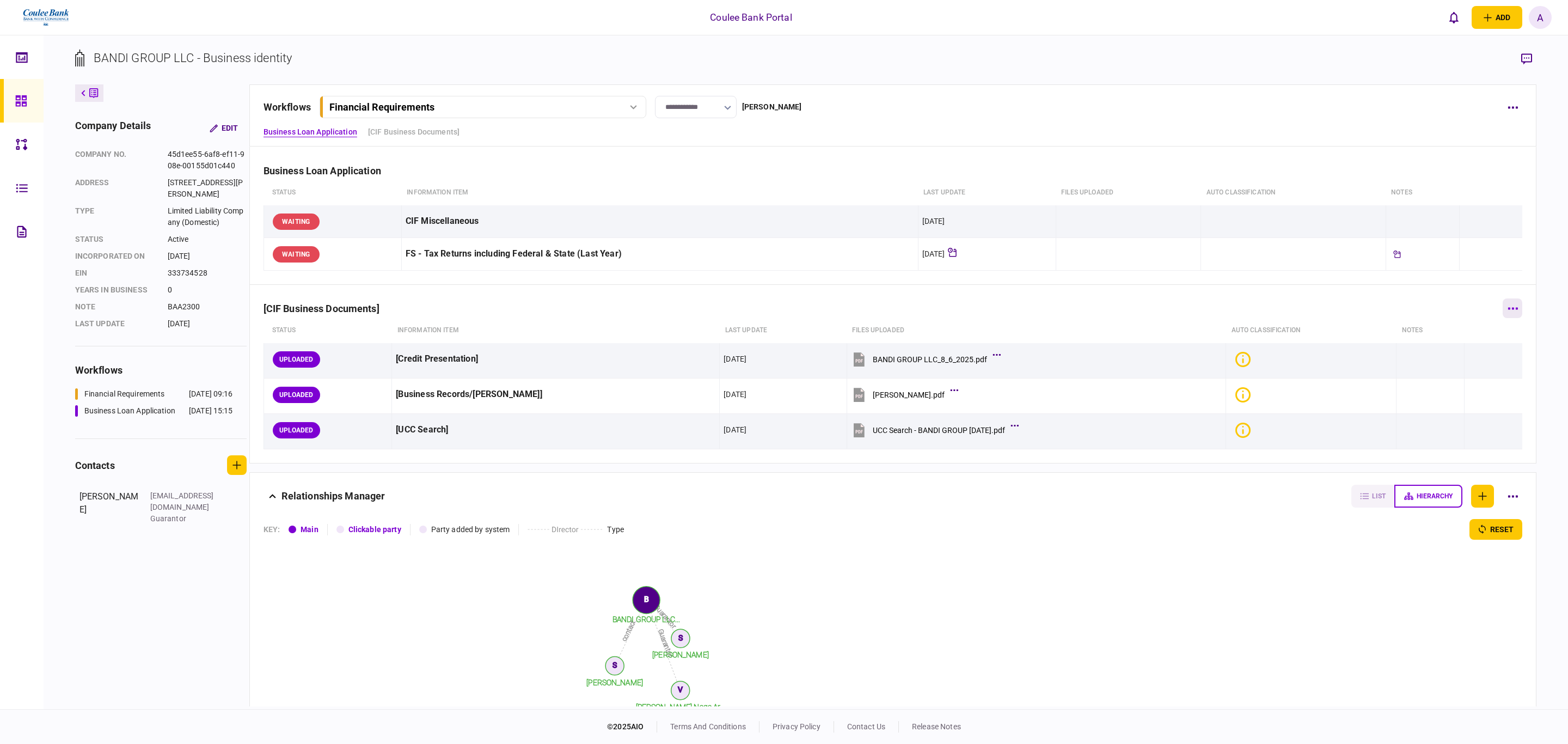
click at [1503, 309] on button "button" at bounding box center [1513, 308] width 19 height 19
click at [1409, 440] on li "remove" at bounding box center [1429, 451] width 130 height 24
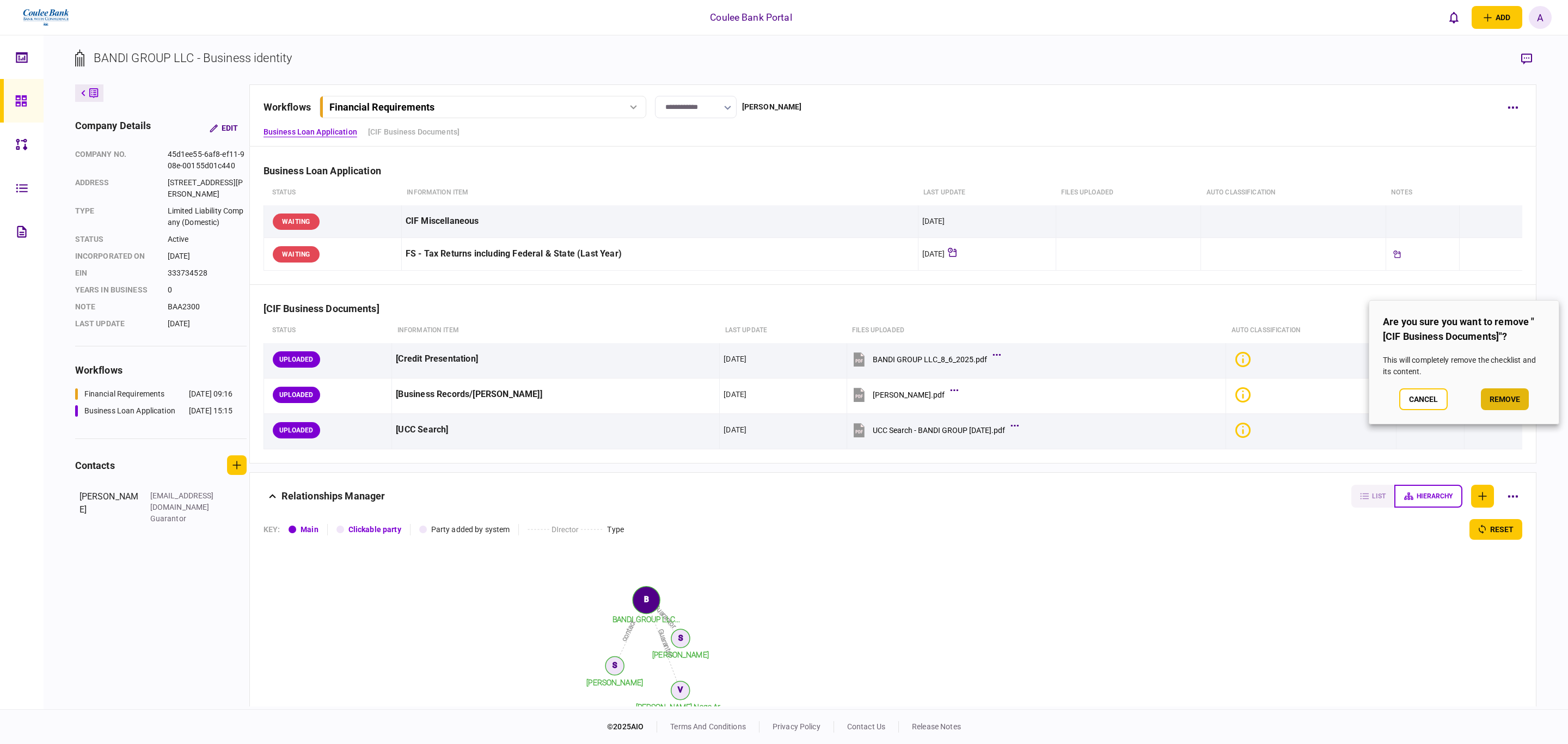
click at [1505, 390] on button "remove" at bounding box center [1505, 399] width 48 height 22
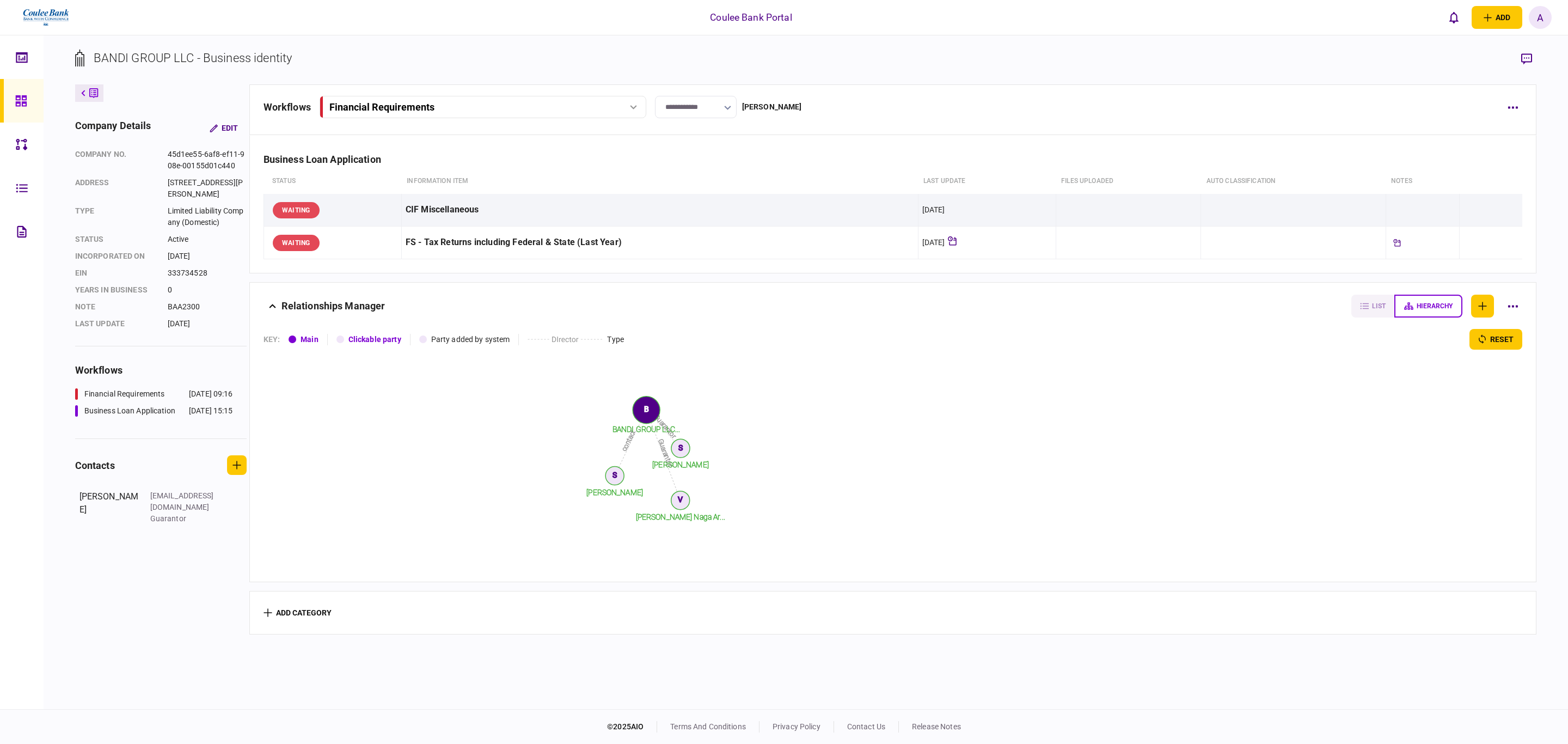
click at [509, 111] on div "Financial Requirements" at bounding box center [470, 107] width 281 height 12
click at [482, 147] on div "Business Loan Application - $200,000 for working capital" at bounding box center [433, 152] width 194 height 12
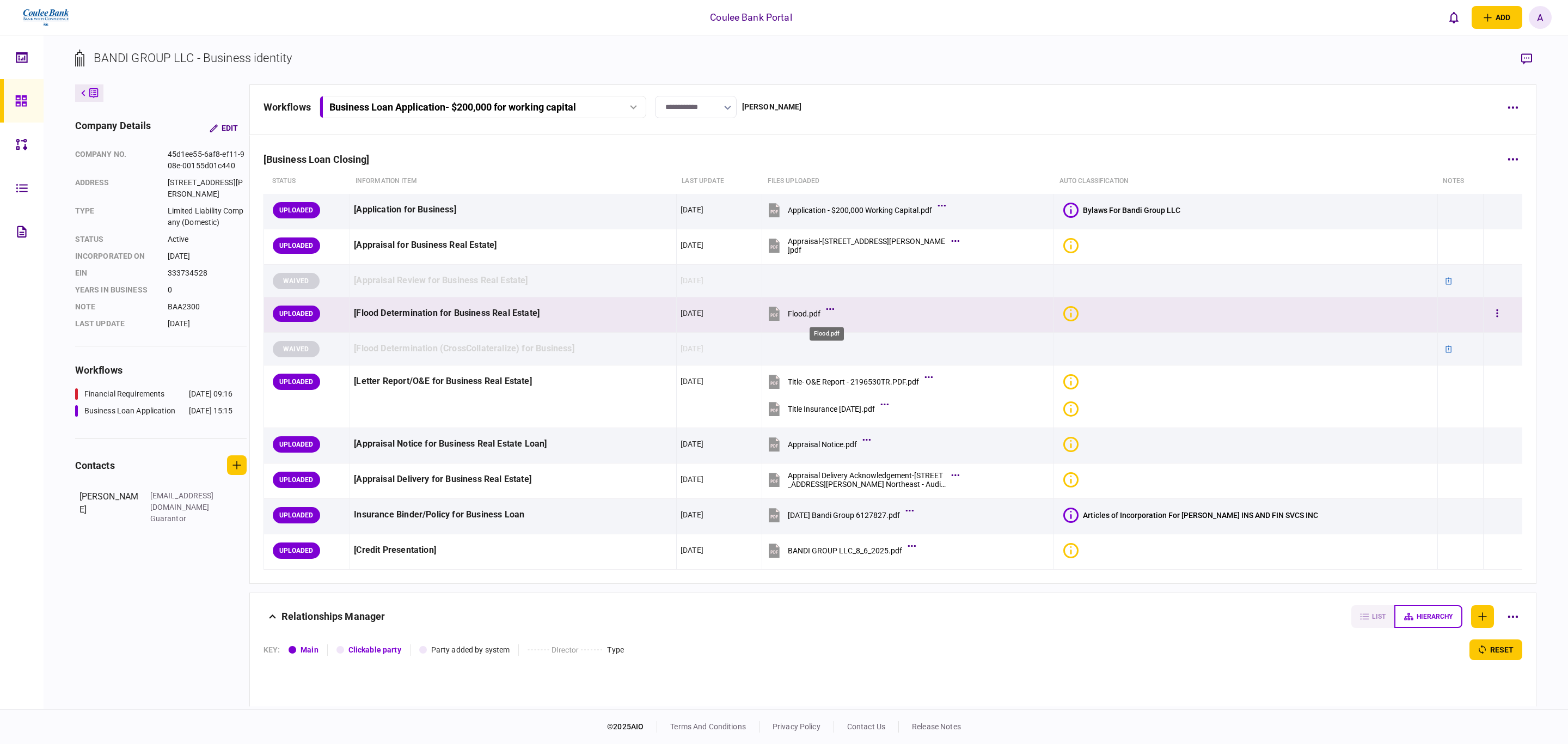
click at [821, 314] on div "Flood.pdf" at bounding box center [804, 314] width 33 height 9
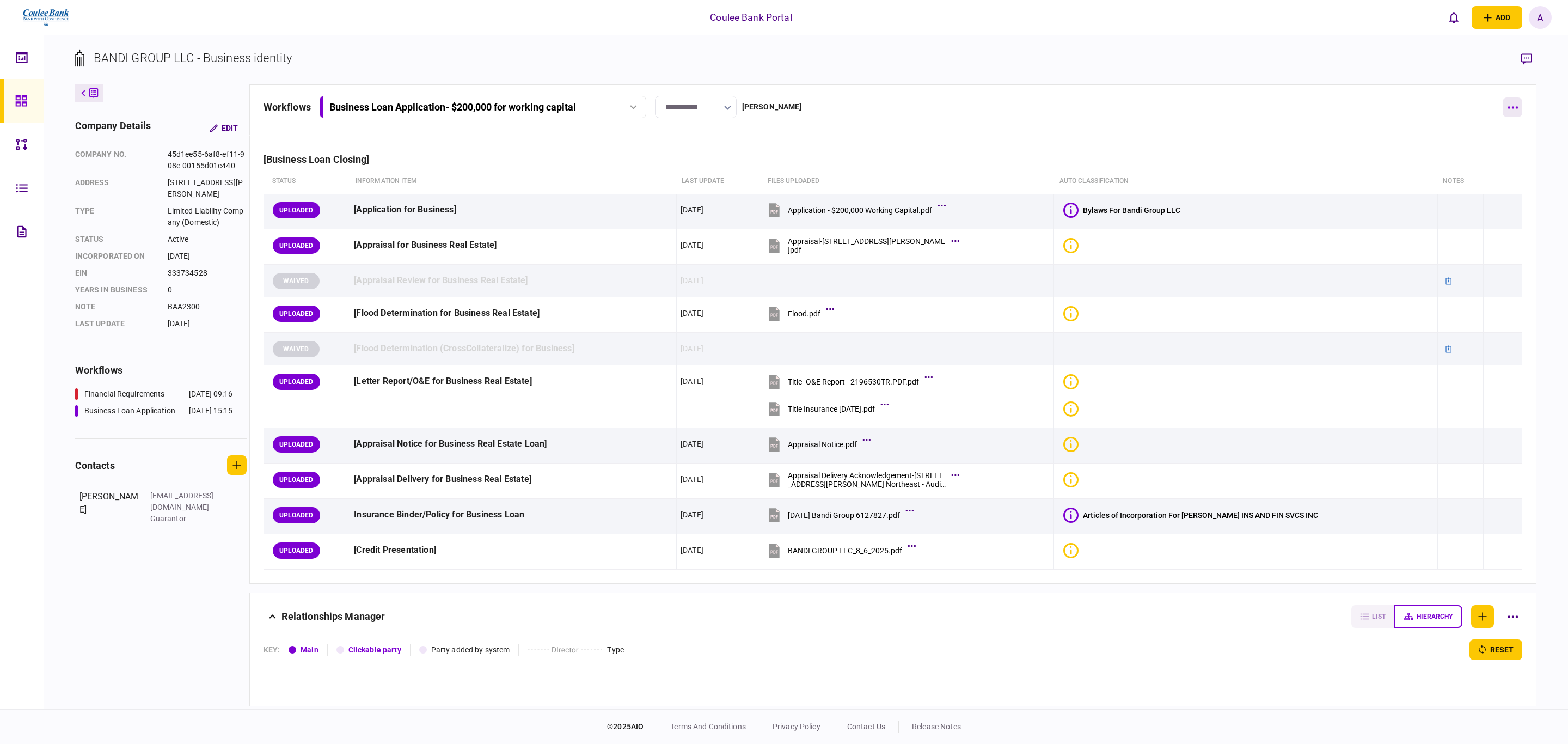
click at [1518, 103] on button "button" at bounding box center [1513, 107] width 19 height 19
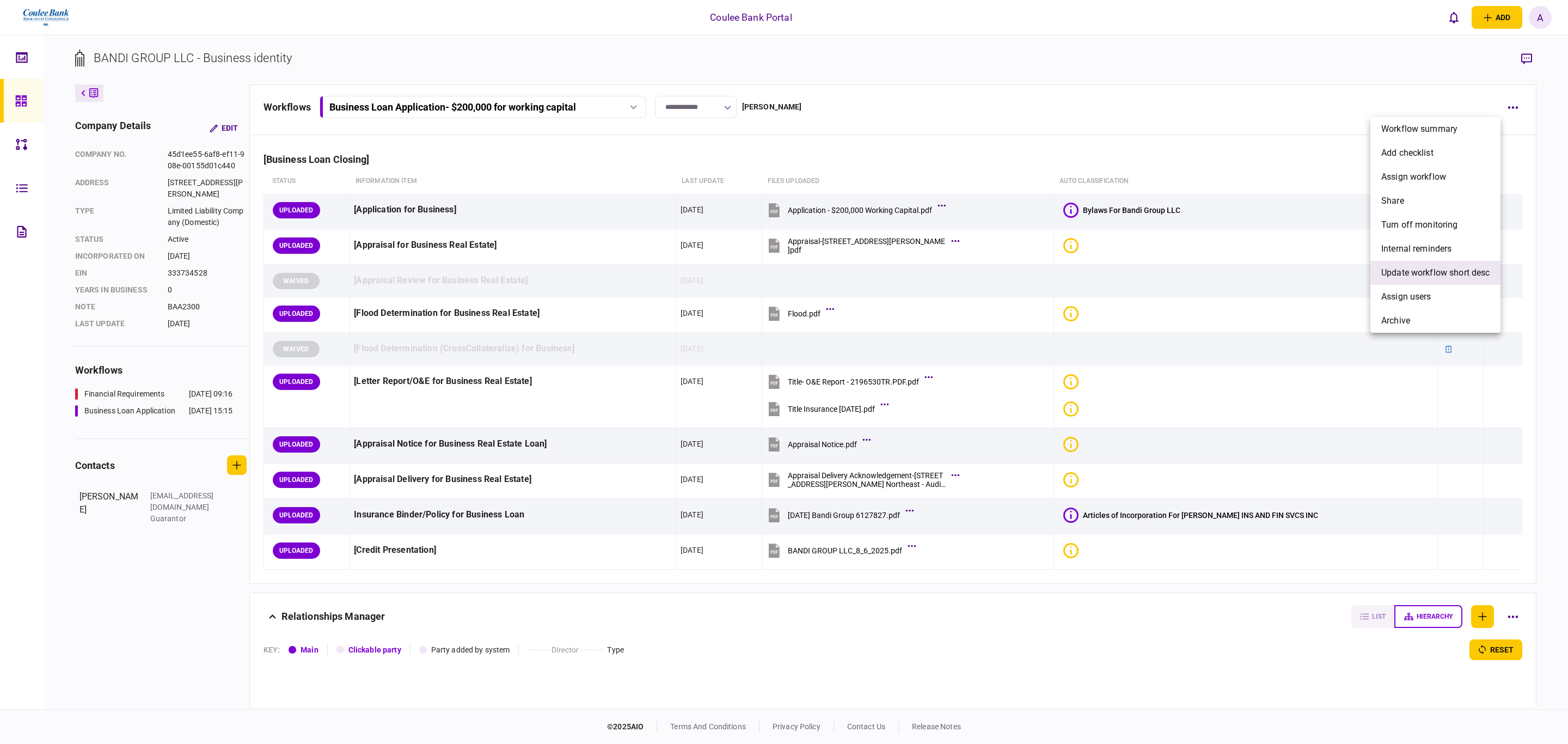
click at [1440, 278] on span "Update workflow short desc" at bounding box center [1435, 272] width 108 height 13
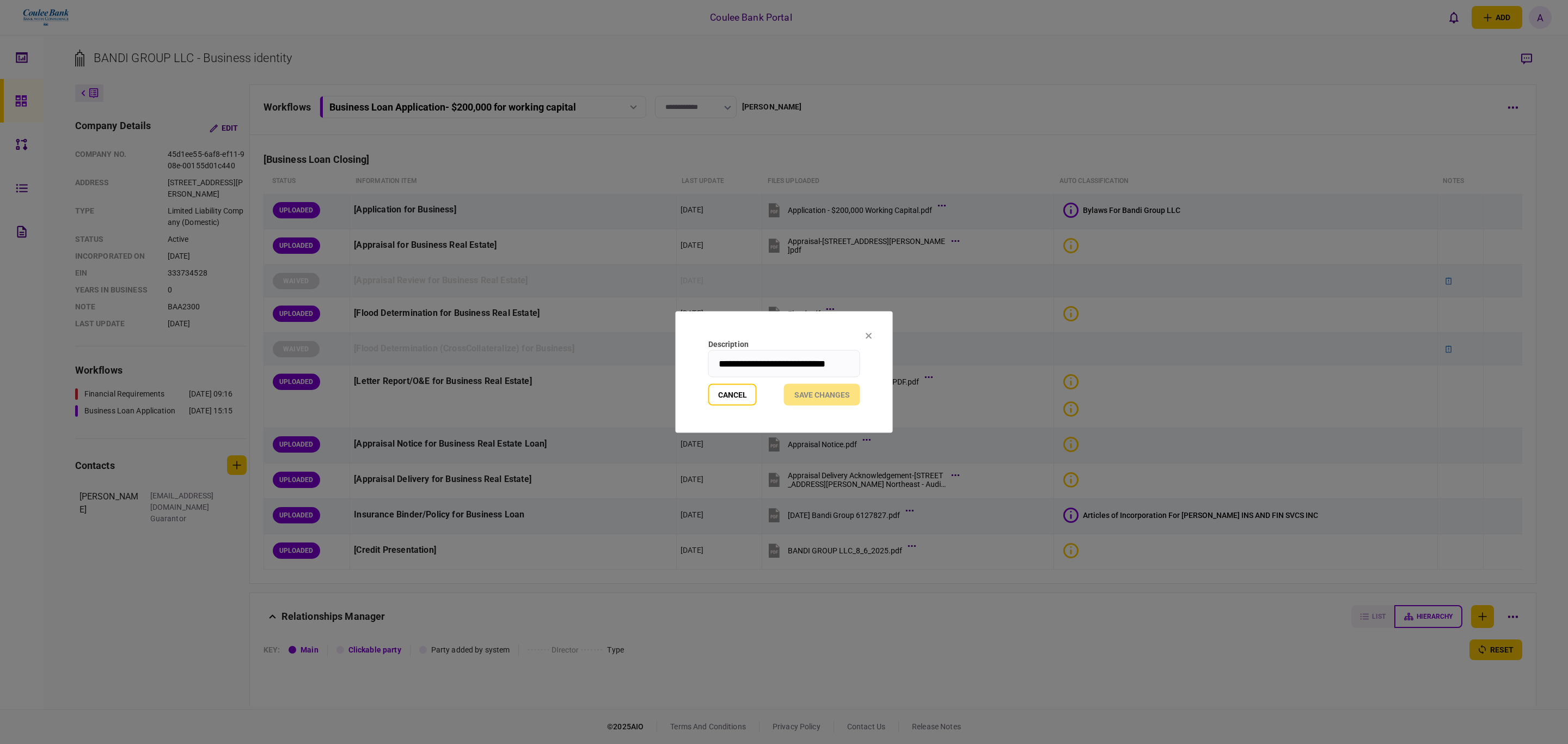
drag, startPoint x: 1530, startPoint y: 346, endPoint x: 1743, endPoint y: 334, distance: 213.3
click at [1567, 334] on html "Coulee Bank Portal add business identity individual identity A A [PERSON_NAME] …" at bounding box center [784, 372] width 1568 height 744
type input "*******"
click at [797, 390] on button "Save changes" at bounding box center [822, 395] width 76 height 22
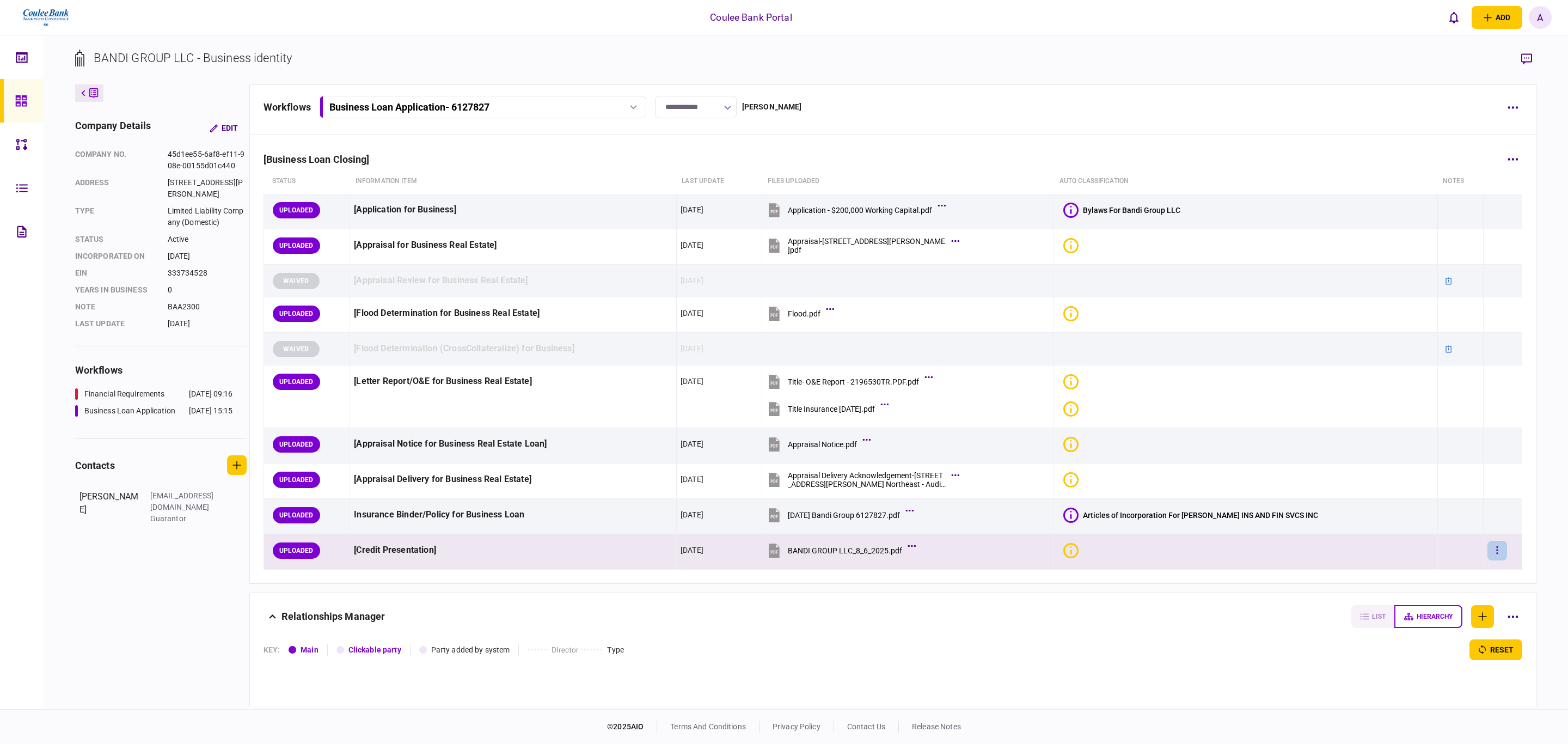
click at [1496, 548] on icon "button" at bounding box center [1497, 550] width 2 height 10
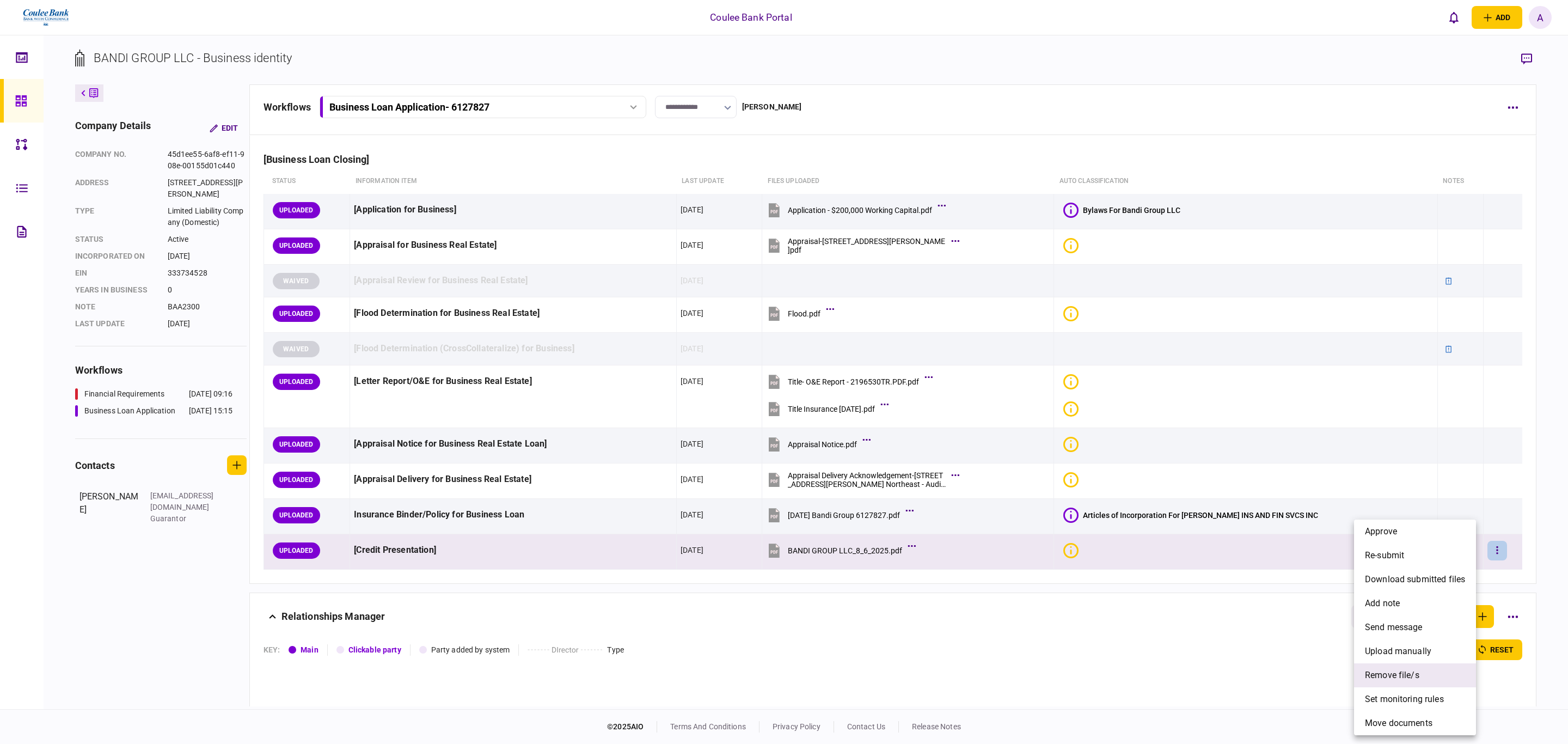
click at [1410, 675] on span "remove file/s" at bounding box center [1391, 675] width 54 height 13
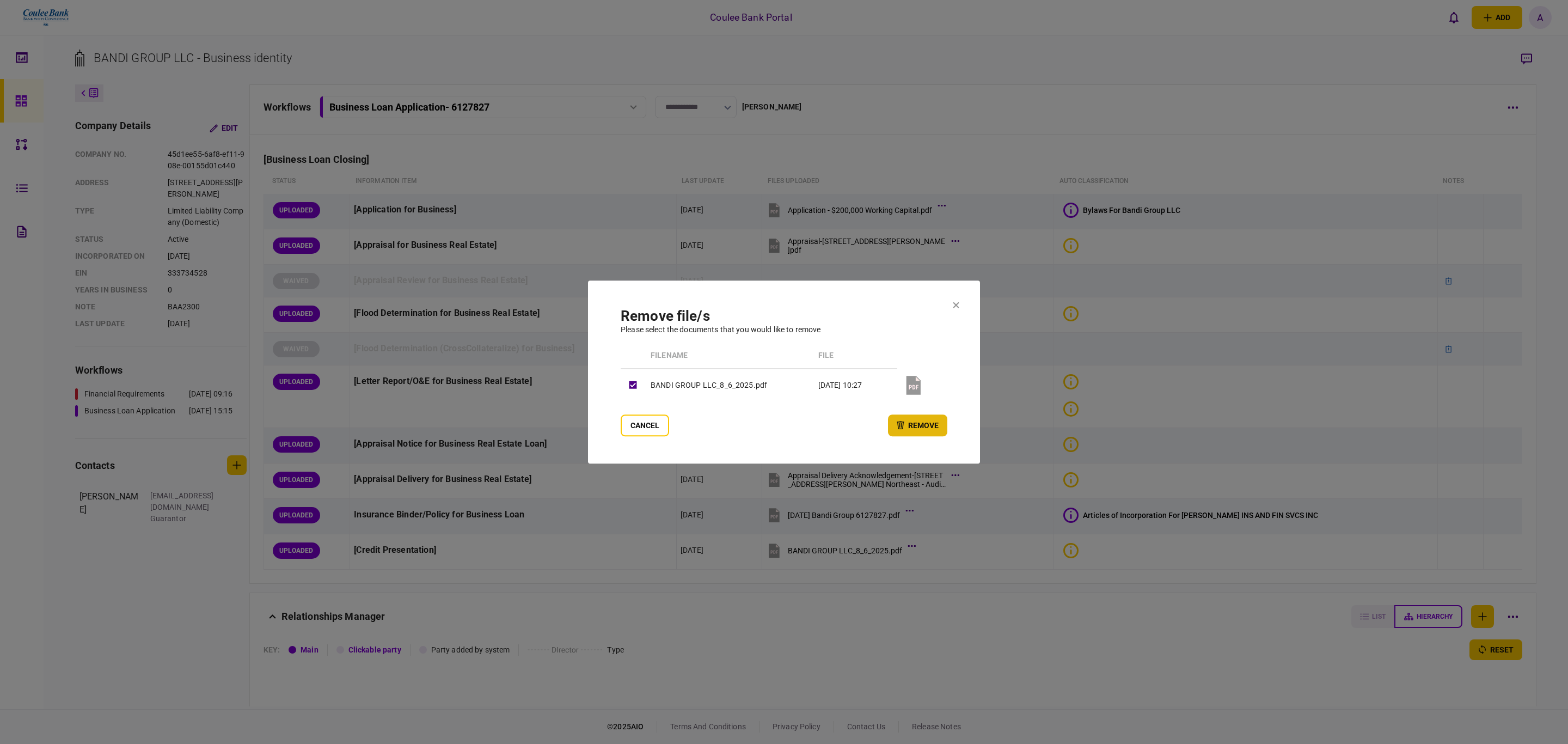
click at [901, 422] on icon "button" at bounding box center [900, 424] width 8 height 8
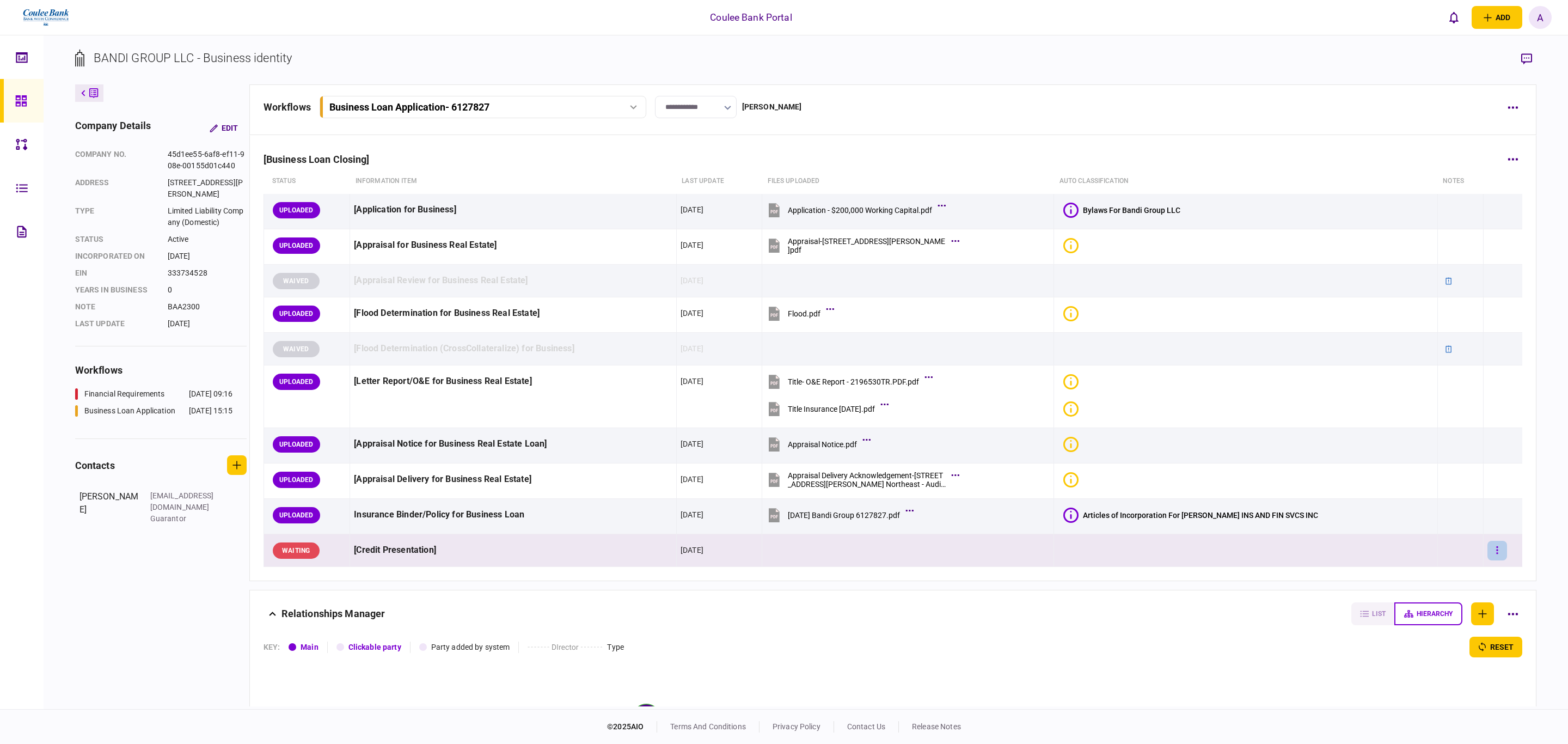
click at [1488, 555] on button "button" at bounding box center [1497, 550] width 19 height 19
click at [1401, 642] on span "waive" at bounding box center [1397, 647] width 24 height 13
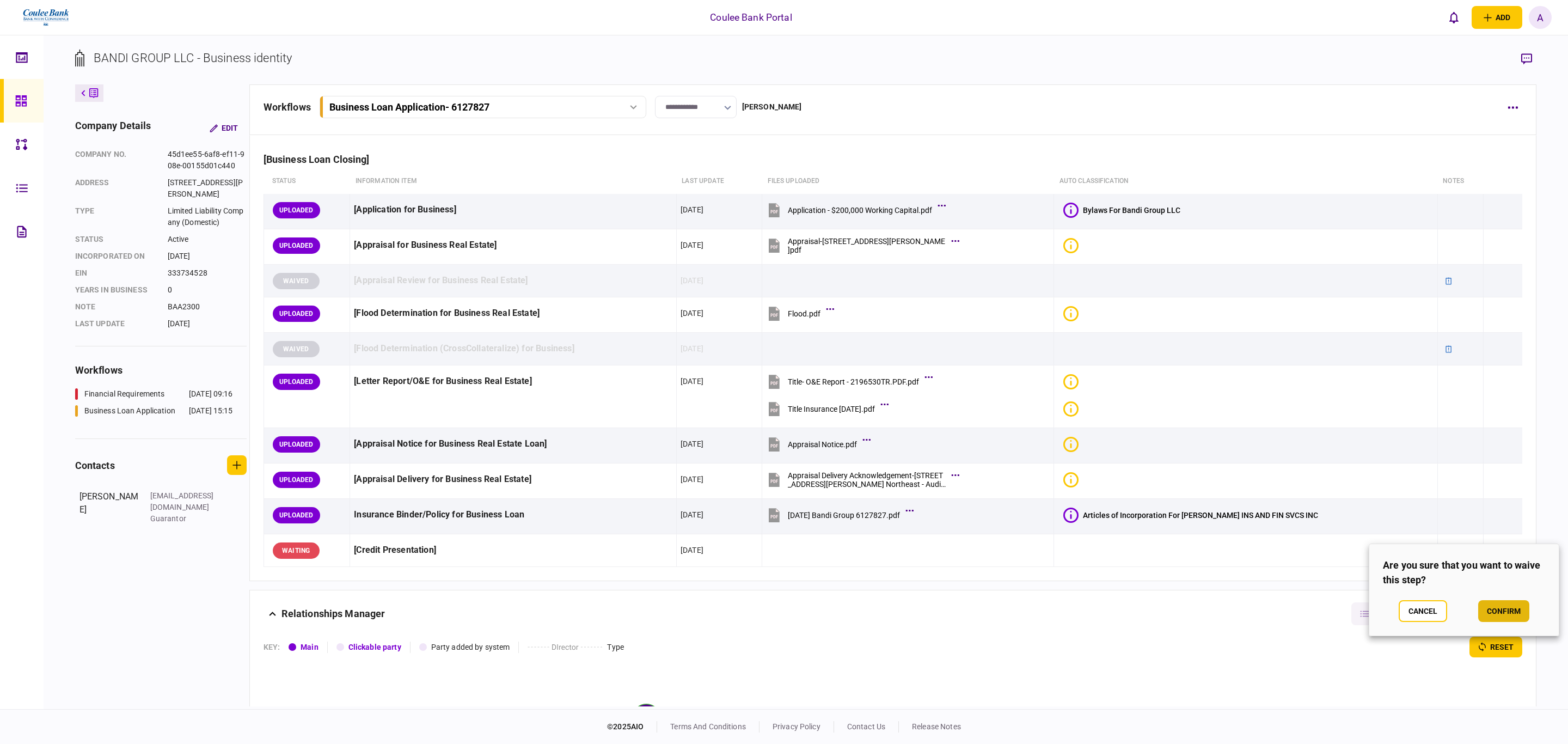
click at [1490, 602] on button "confirm" at bounding box center [1503, 611] width 51 height 22
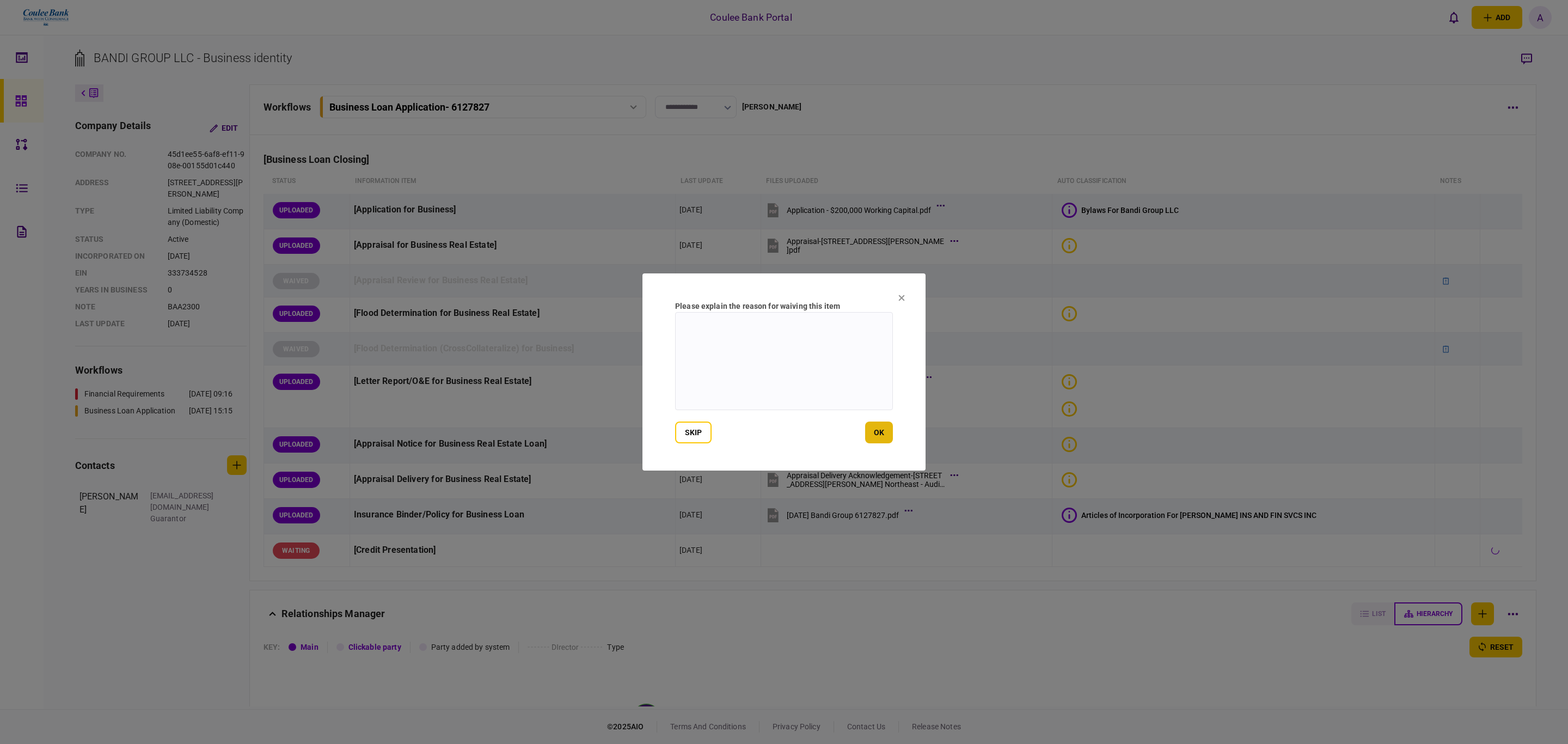
click at [869, 430] on button "ok" at bounding box center [879, 432] width 28 height 22
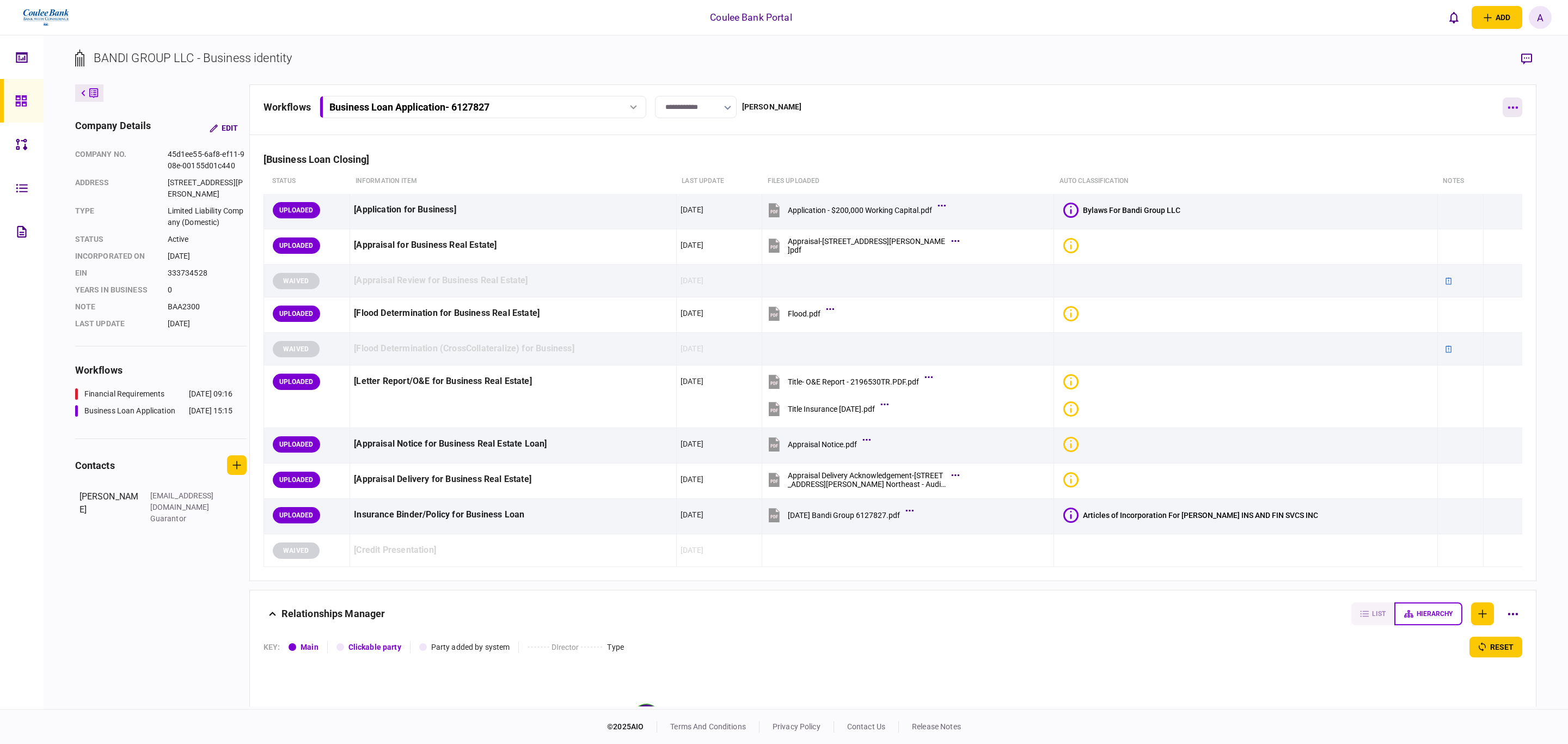
click at [1505, 100] on button "button" at bounding box center [1513, 107] width 19 height 19
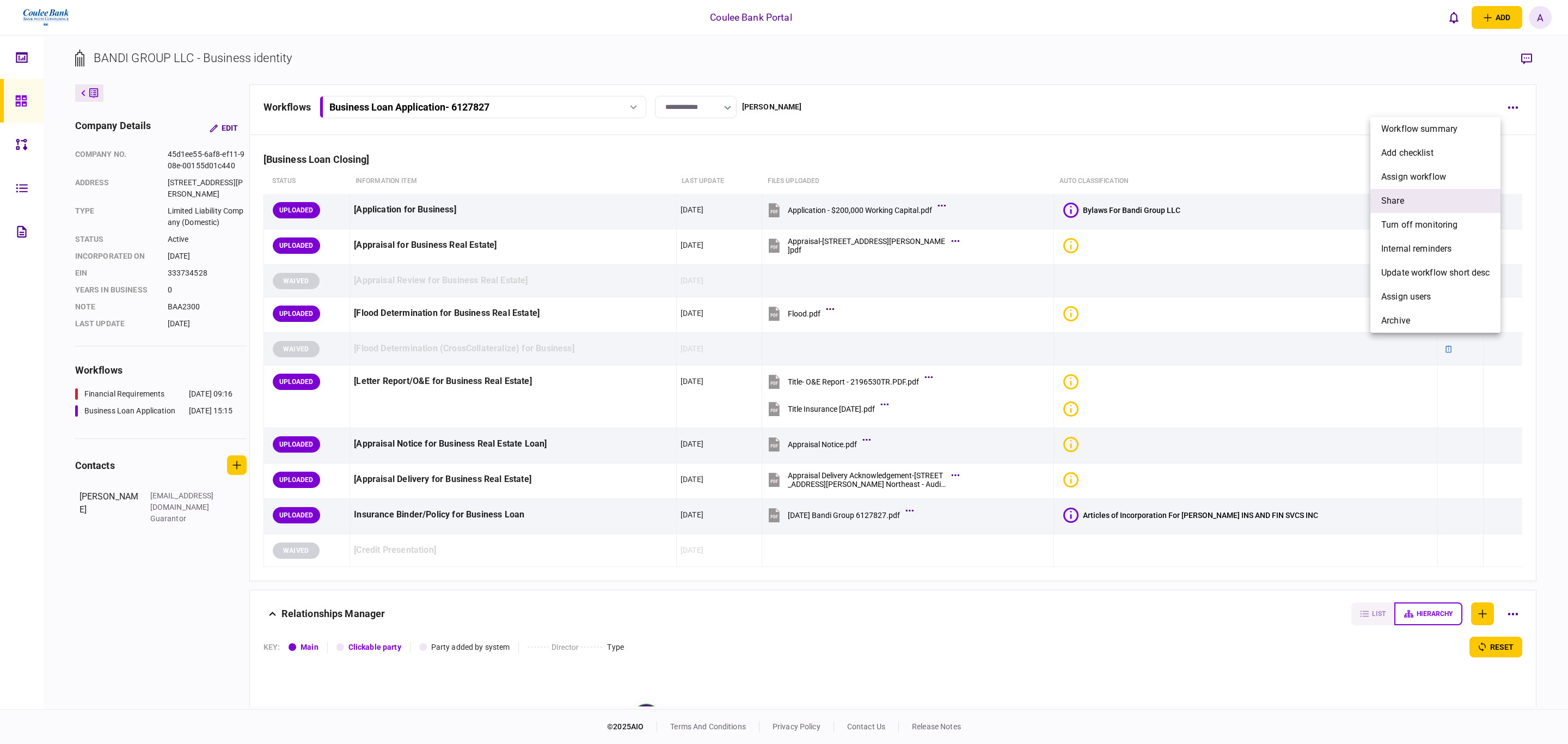
click at [1425, 205] on li "share" at bounding box center [1435, 200] width 130 height 24
click at [1308, 240] on li "[PERSON_NAME]" at bounding box center [1309, 248] width 122 height 24
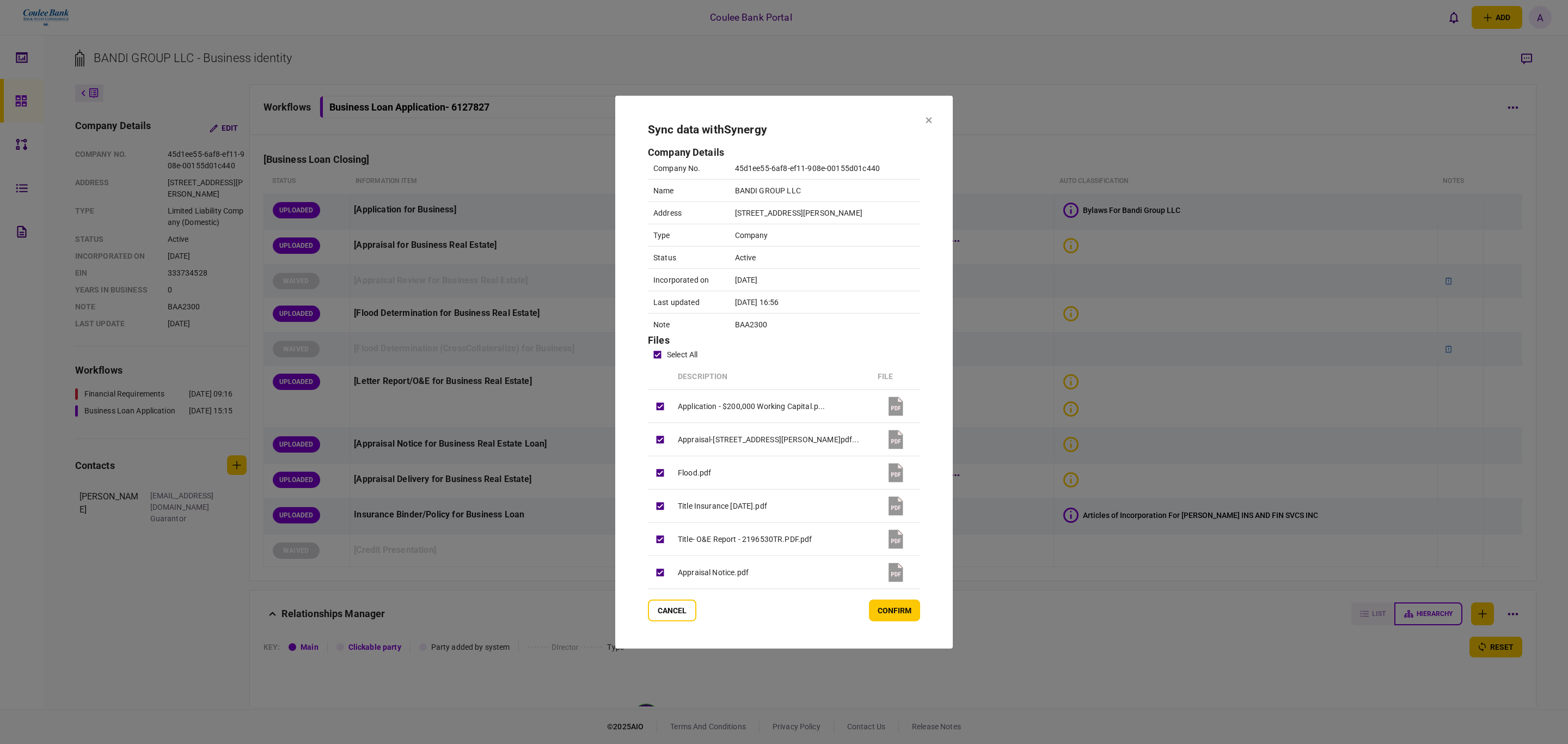
click at [877, 608] on button "confirm" at bounding box center [895, 610] width 51 height 22
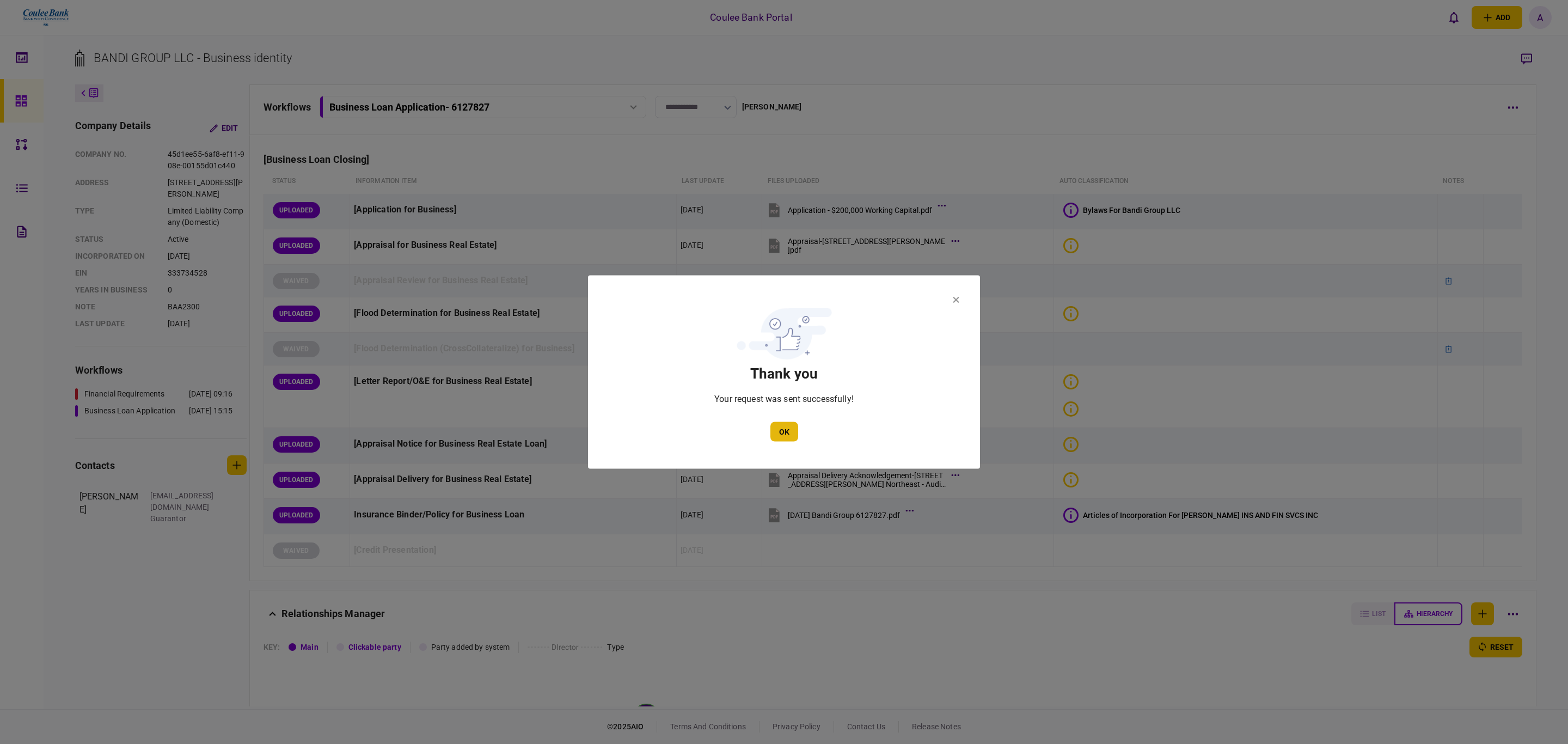
click at [782, 430] on button "OK" at bounding box center [785, 432] width 28 height 19
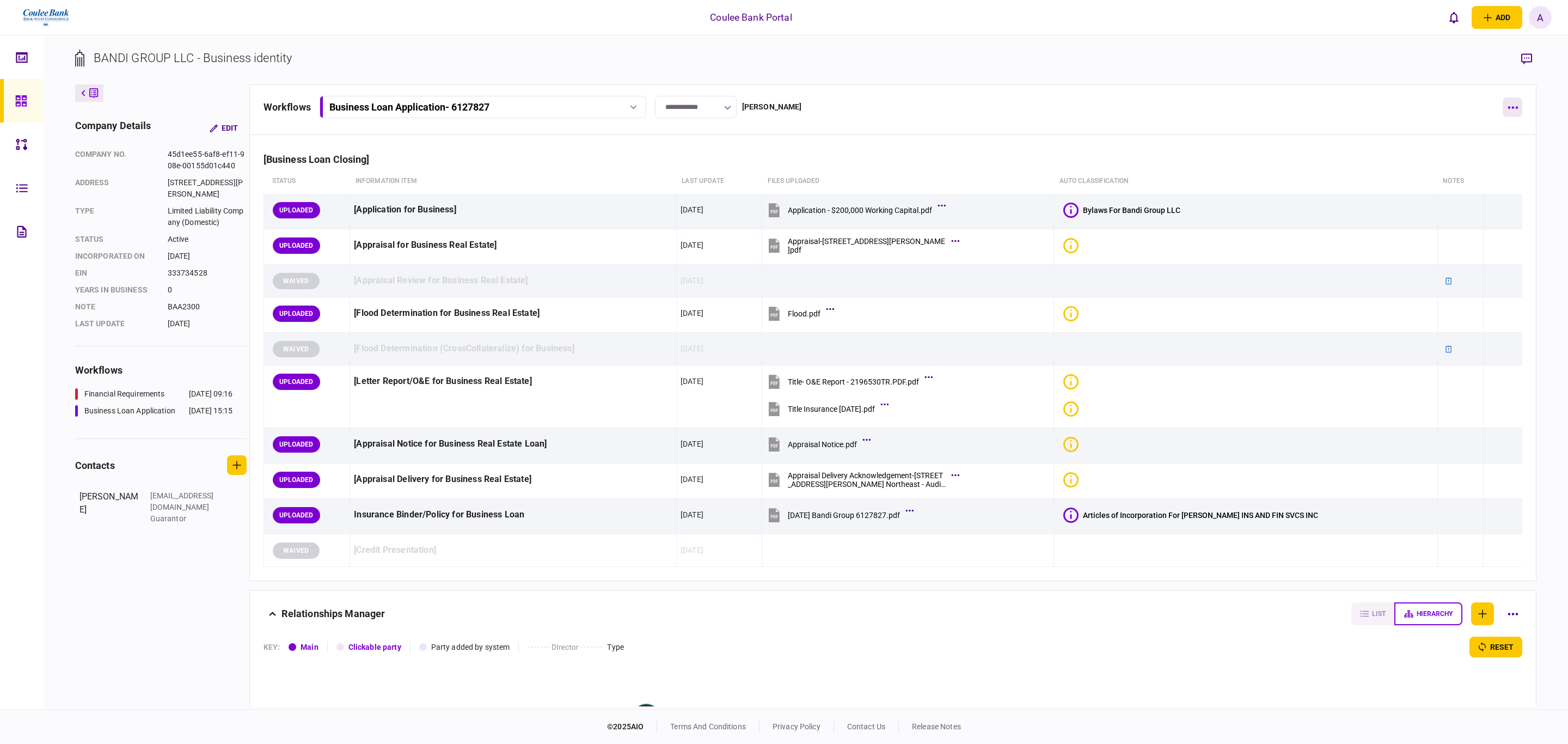
click at [1513, 110] on button "button" at bounding box center [1513, 107] width 19 height 19
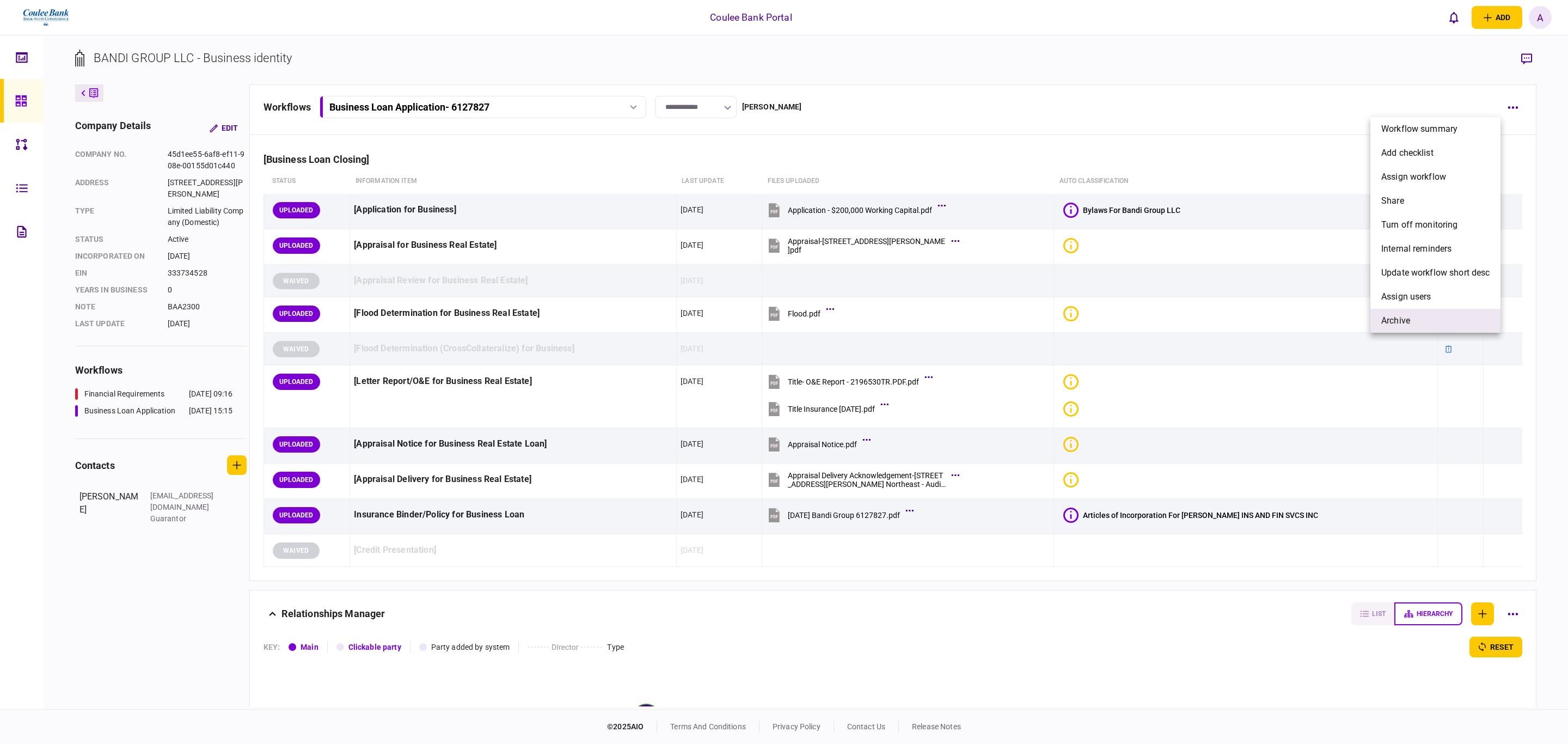
click at [1410, 315] on span "archive" at bounding box center [1395, 320] width 29 height 13
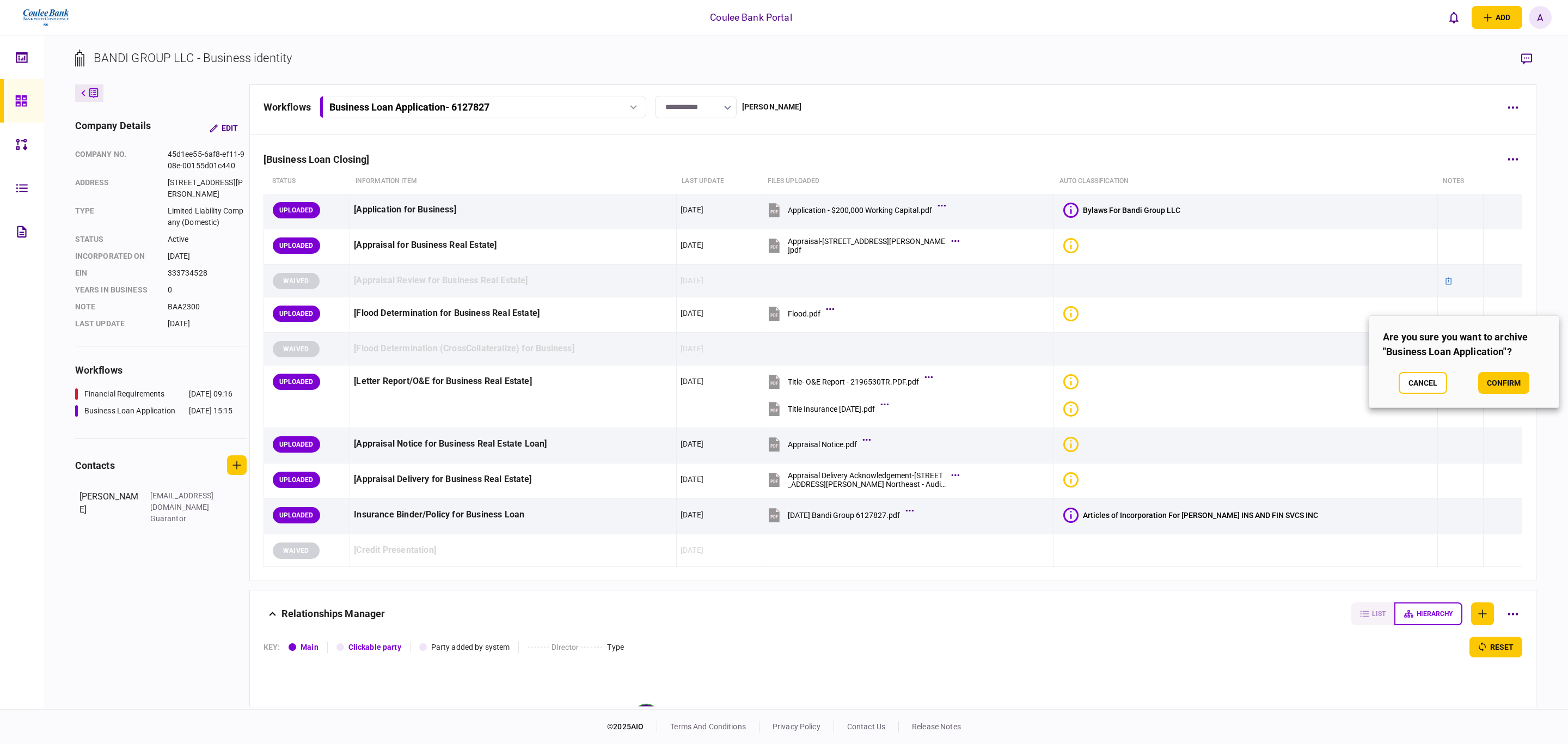
click at [1514, 389] on button "confirm" at bounding box center [1503, 383] width 51 height 22
